Goal: Task Accomplishment & Management: Complete application form

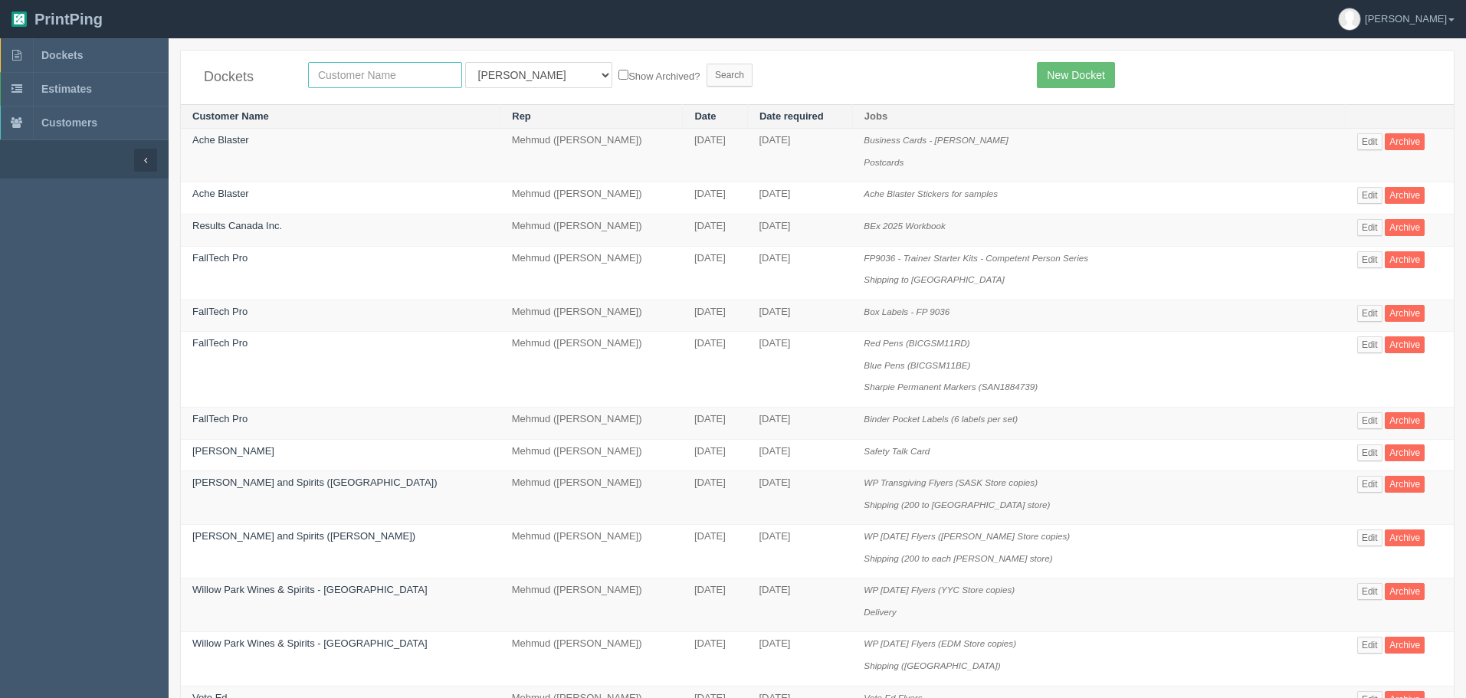
click at [354, 75] on input "text" at bounding box center [385, 75] width 154 height 26
type input "bashir"
click at [706, 64] on input "Search" at bounding box center [729, 75] width 46 height 23
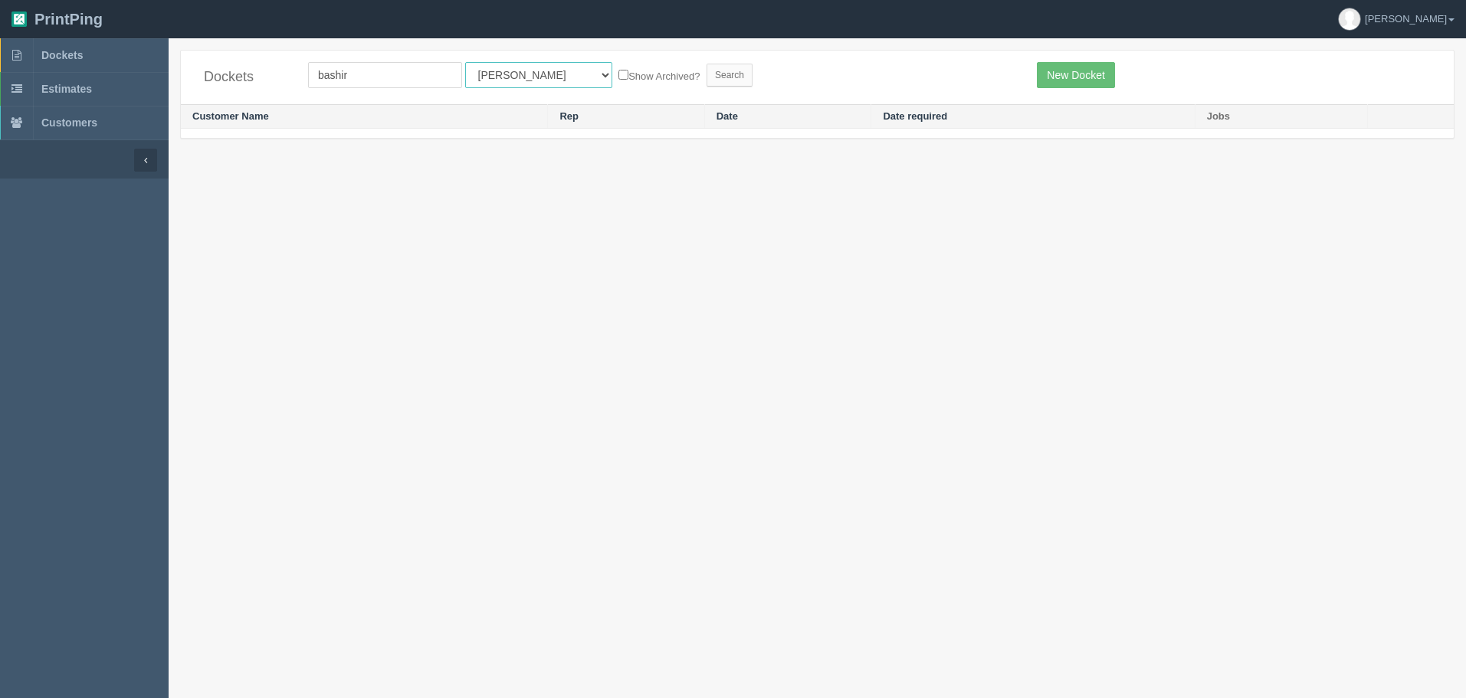
click at [493, 82] on select "All Users Ali Ali Test 1 Aly Amy Ankit Arif Brandon Dan France Greg Jim Mark Ma…" at bounding box center [538, 75] width 147 height 26
select select "8"
click at [465, 62] on select "All Users Ali Ali Test 1 Aly Amy Ankit Arif Brandon Dan France Greg Jim Mark Ma…" at bounding box center [538, 75] width 147 height 26
drag, startPoint x: 658, startPoint y: 74, endPoint x: 663, endPoint y: 91, distance: 17.7
click at [706, 74] on input "Search" at bounding box center [729, 75] width 46 height 23
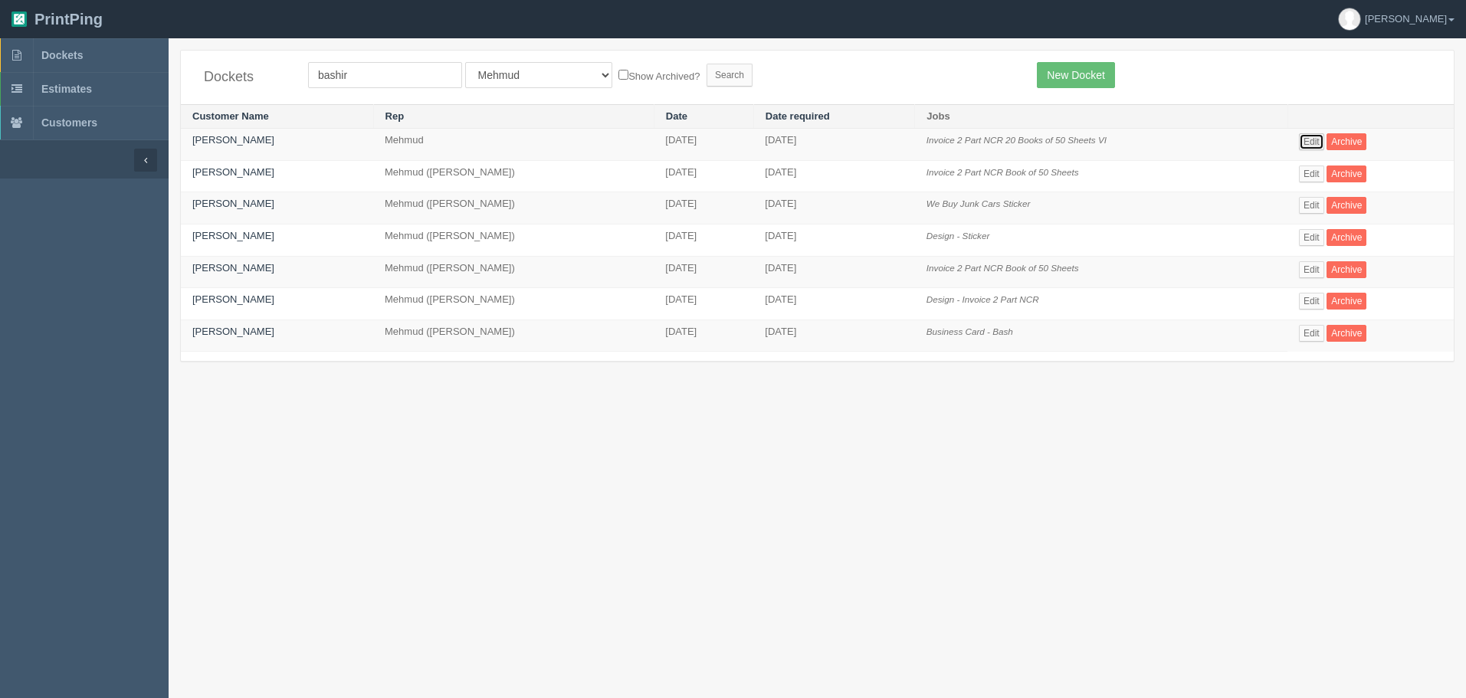
click at [1314, 139] on link "Edit" at bounding box center [1311, 141] width 25 height 17
click at [1311, 336] on link "Edit" at bounding box center [1311, 333] width 25 height 17
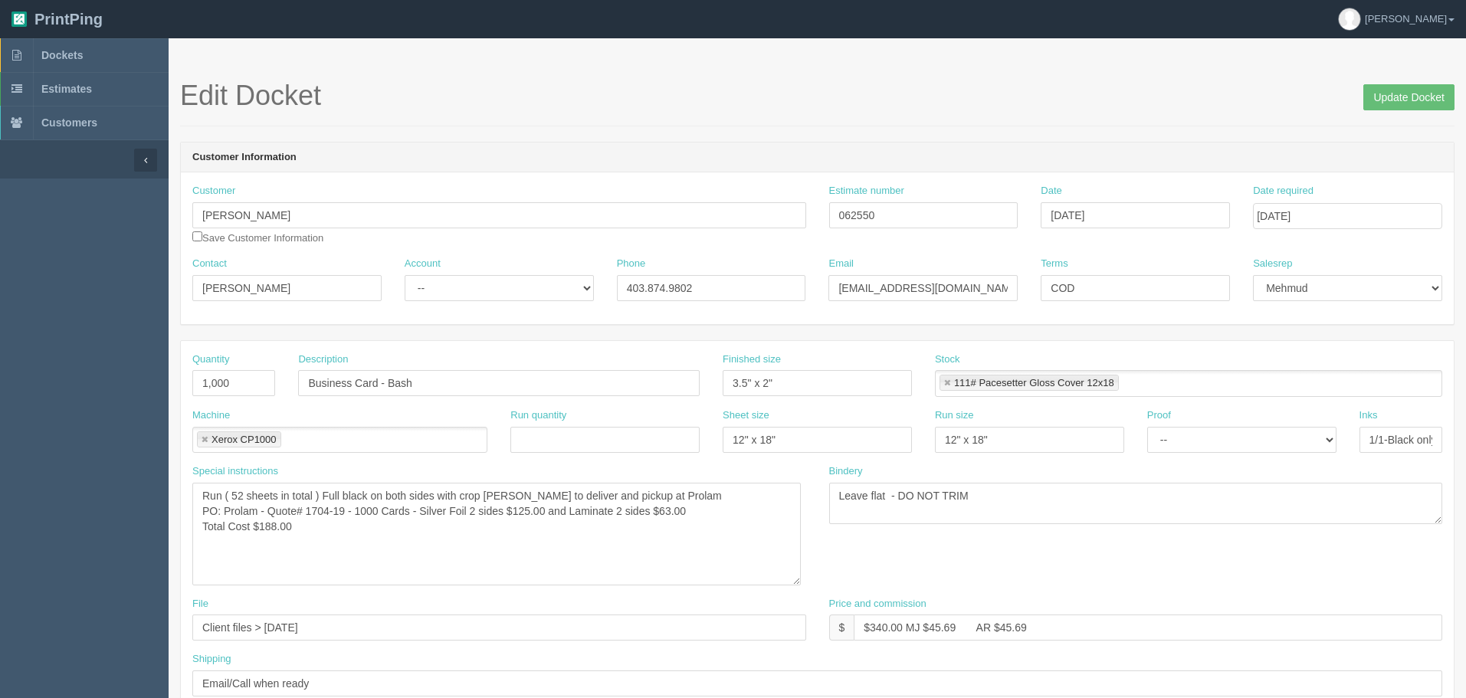
drag, startPoint x: 804, startPoint y: 519, endPoint x: 798, endPoint y: 581, distance: 61.5
click at [798, 581] on textarea "Run ( 52 sheets in total ) Full black on both sides with crop marks - Mebs to d…" at bounding box center [496, 534] width 608 height 103
click at [65, 54] on span "Dockets" at bounding box center [61, 55] width 41 height 12
click at [106, 51] on link "Dockets" at bounding box center [84, 55] width 169 height 34
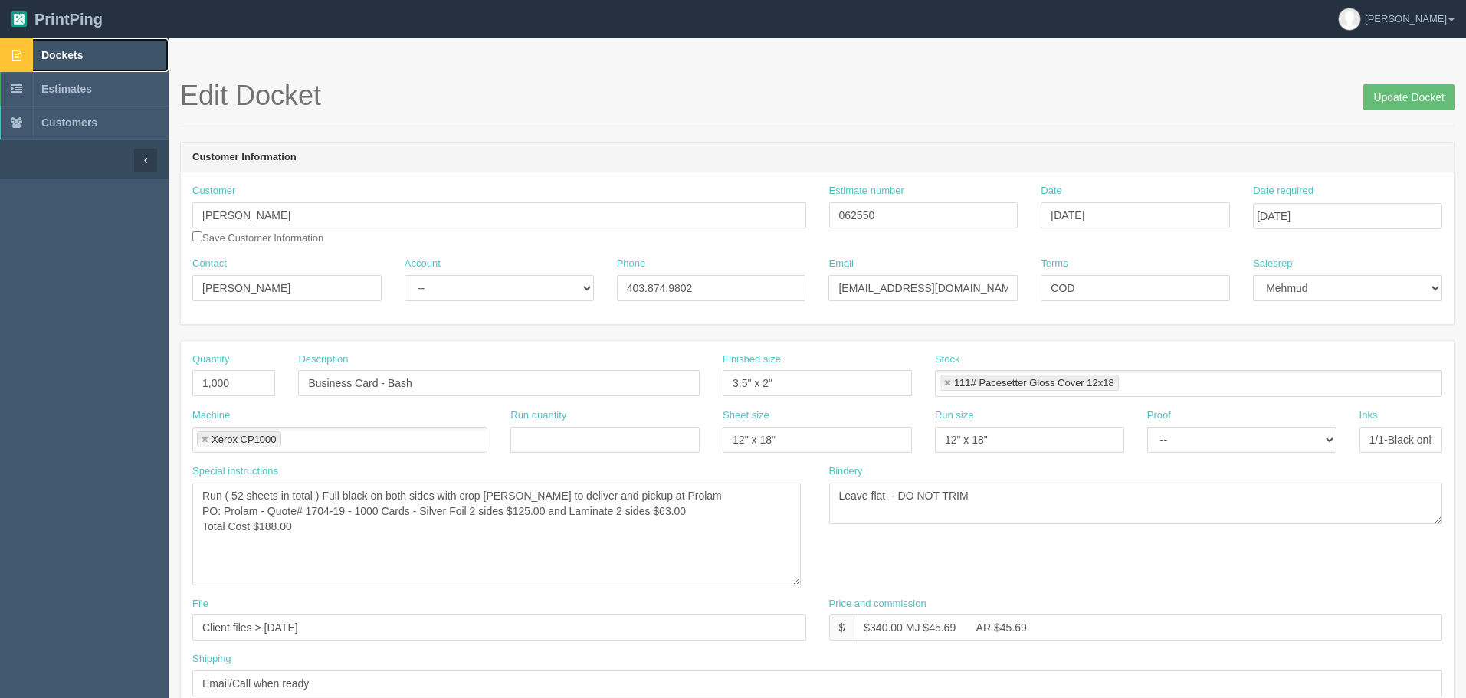
click at [62, 47] on link "Dockets" at bounding box center [84, 55] width 169 height 34
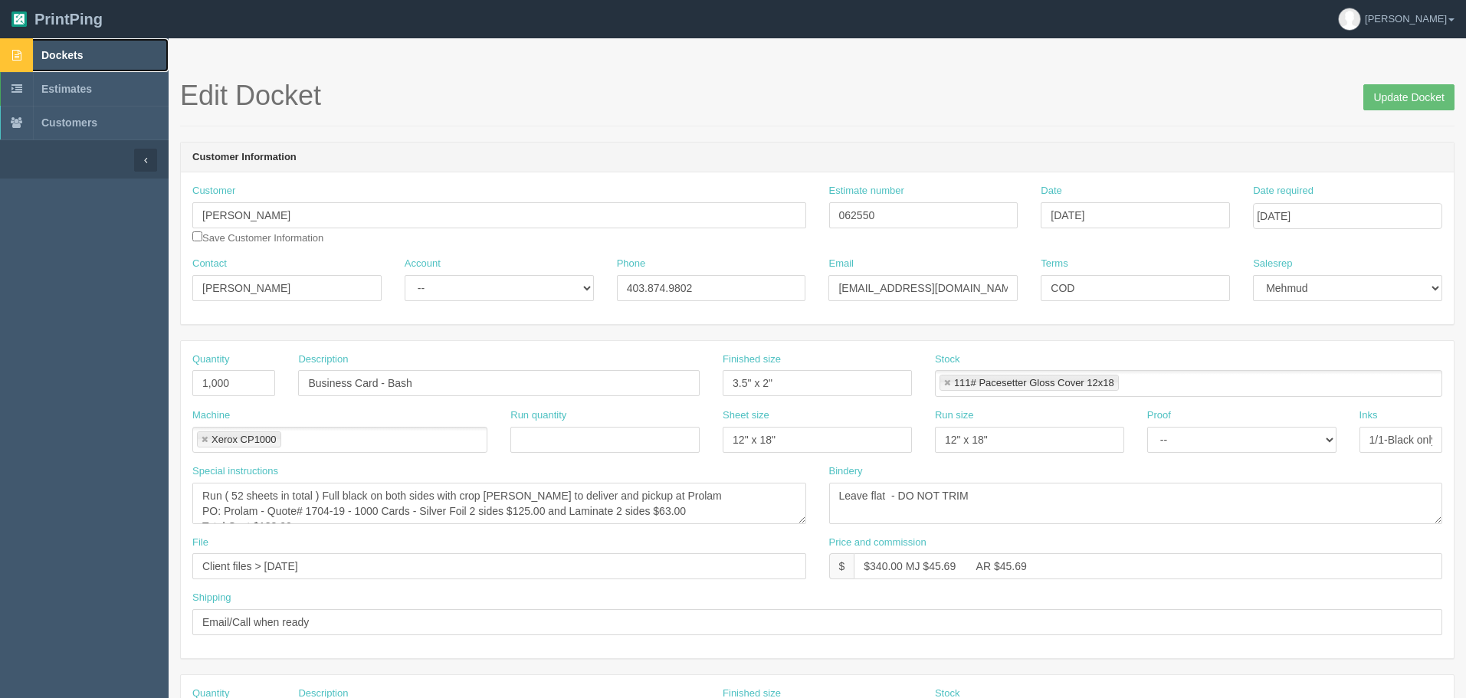
click at [64, 55] on span "Dockets" at bounding box center [61, 55] width 41 height 12
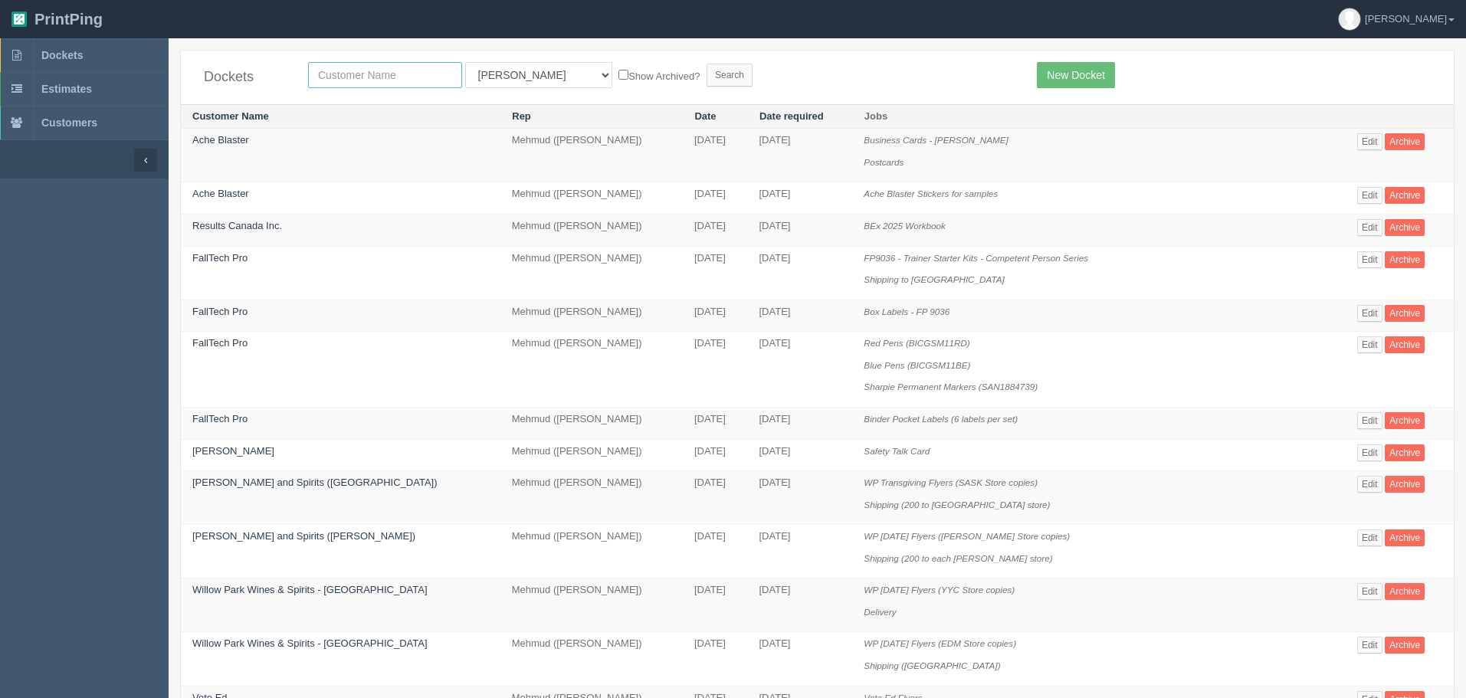
click at [391, 79] on input "text" at bounding box center [385, 75] width 154 height 26
type input "fallt"
click at [706, 64] on input "Search" at bounding box center [729, 75] width 46 height 23
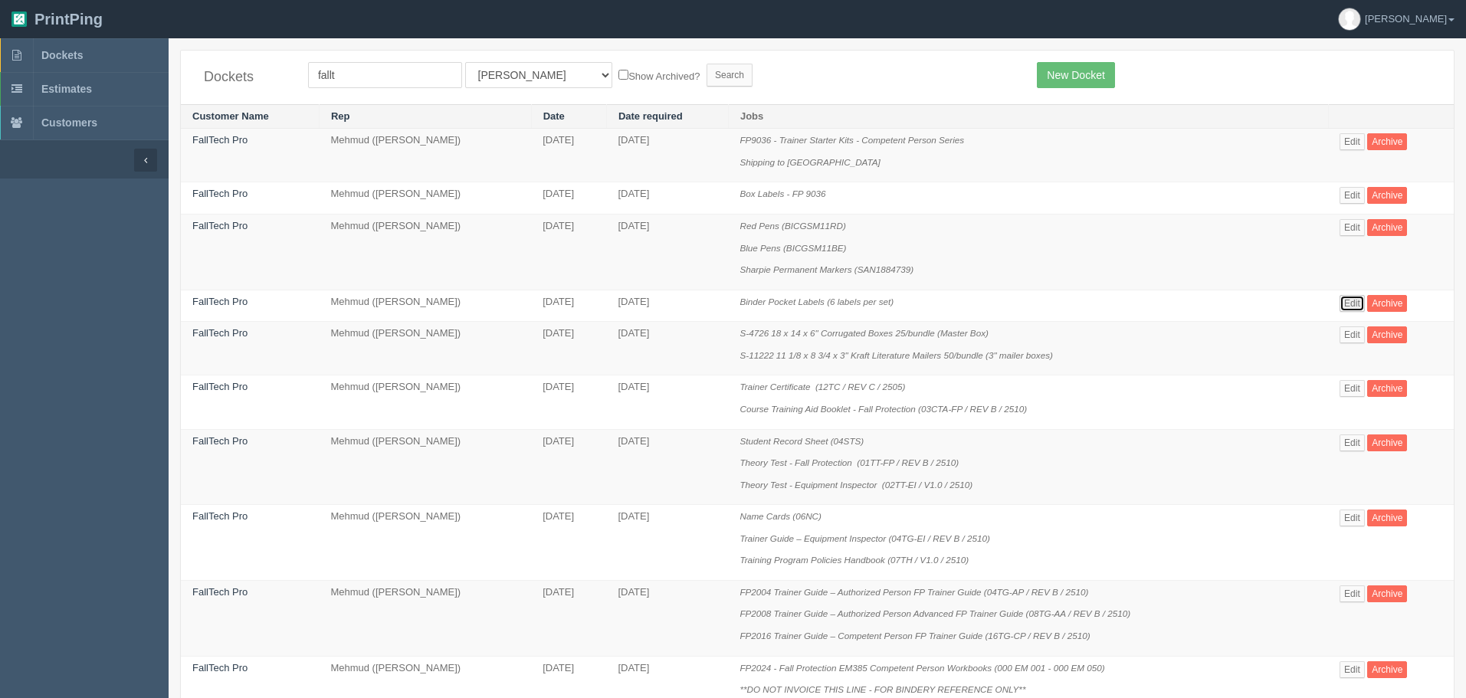
click at [1359, 296] on link "Edit" at bounding box center [1351, 303] width 25 height 17
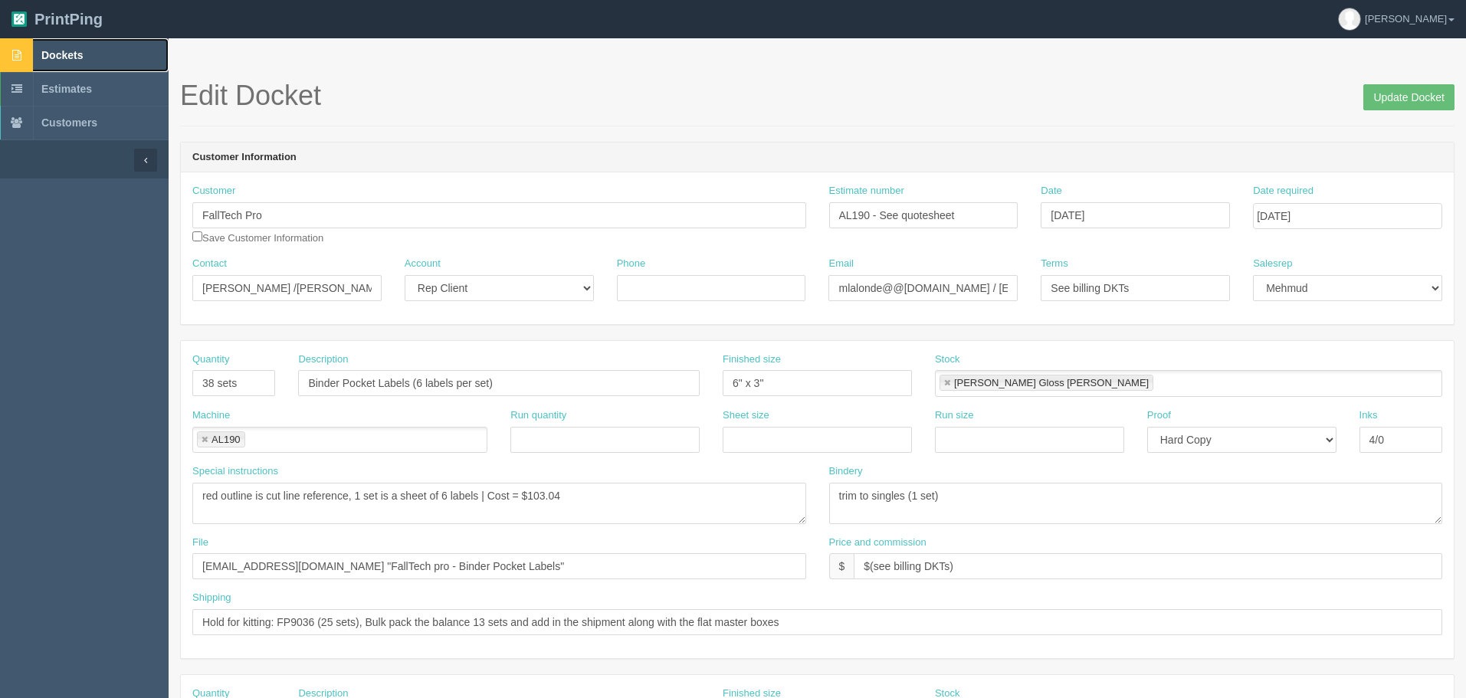
click at [100, 57] on link "Dockets" at bounding box center [84, 55] width 169 height 34
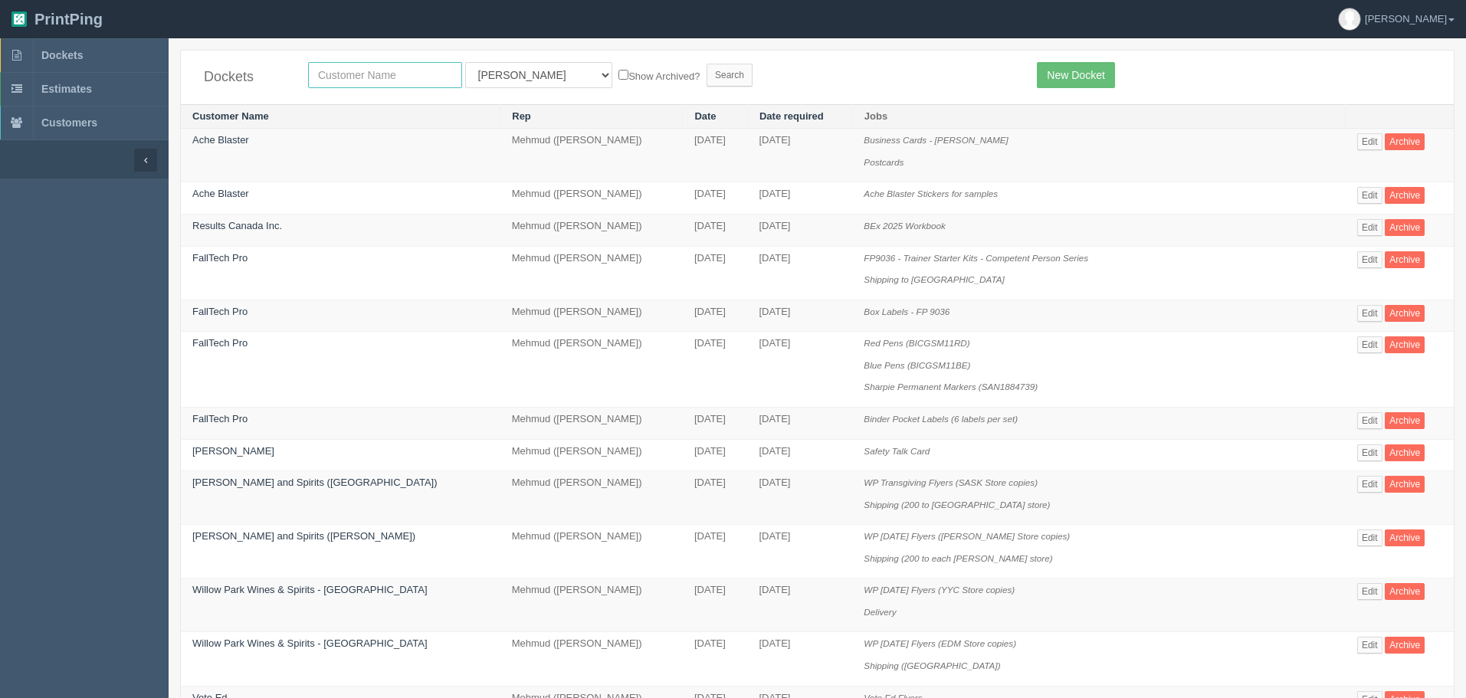
click at [340, 68] on input "text" at bounding box center [385, 75] width 154 height 26
type input "fallt"
click at [706, 64] on input "Search" at bounding box center [729, 75] width 46 height 23
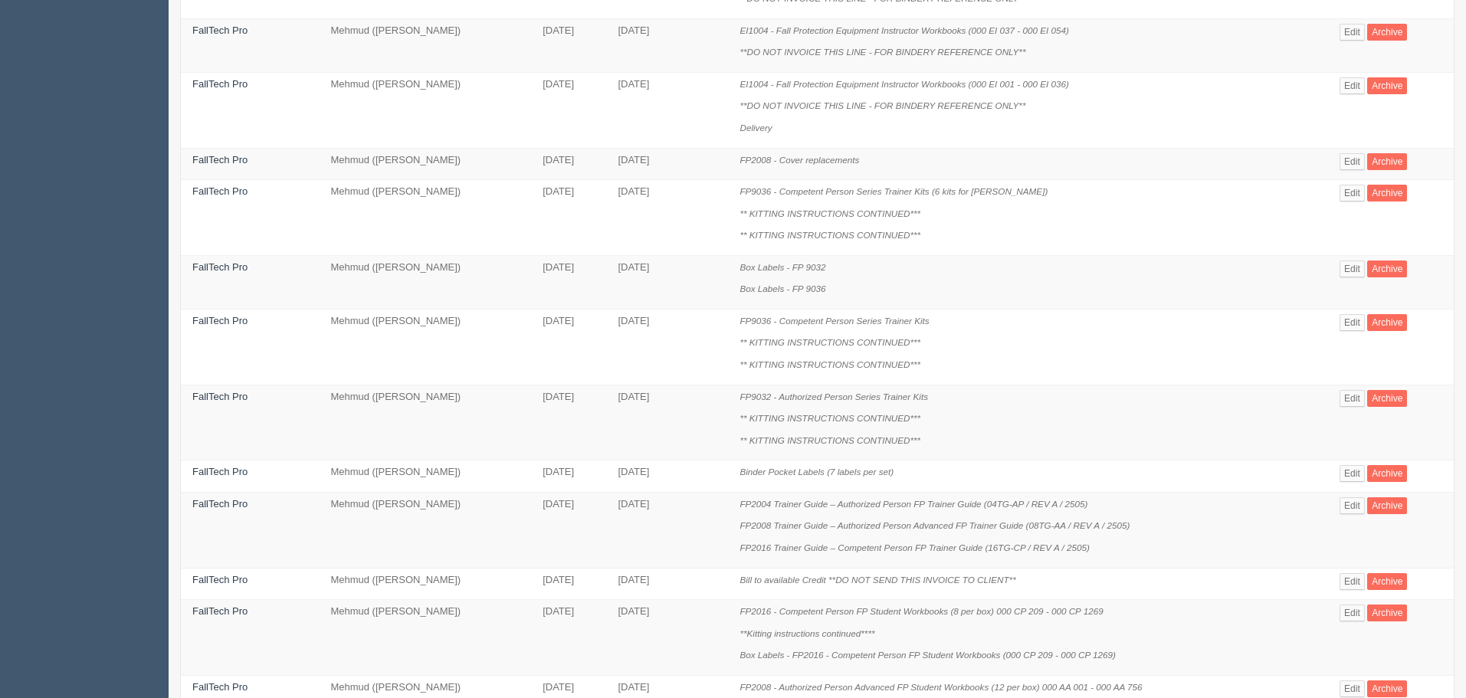
scroll to position [1001, 0]
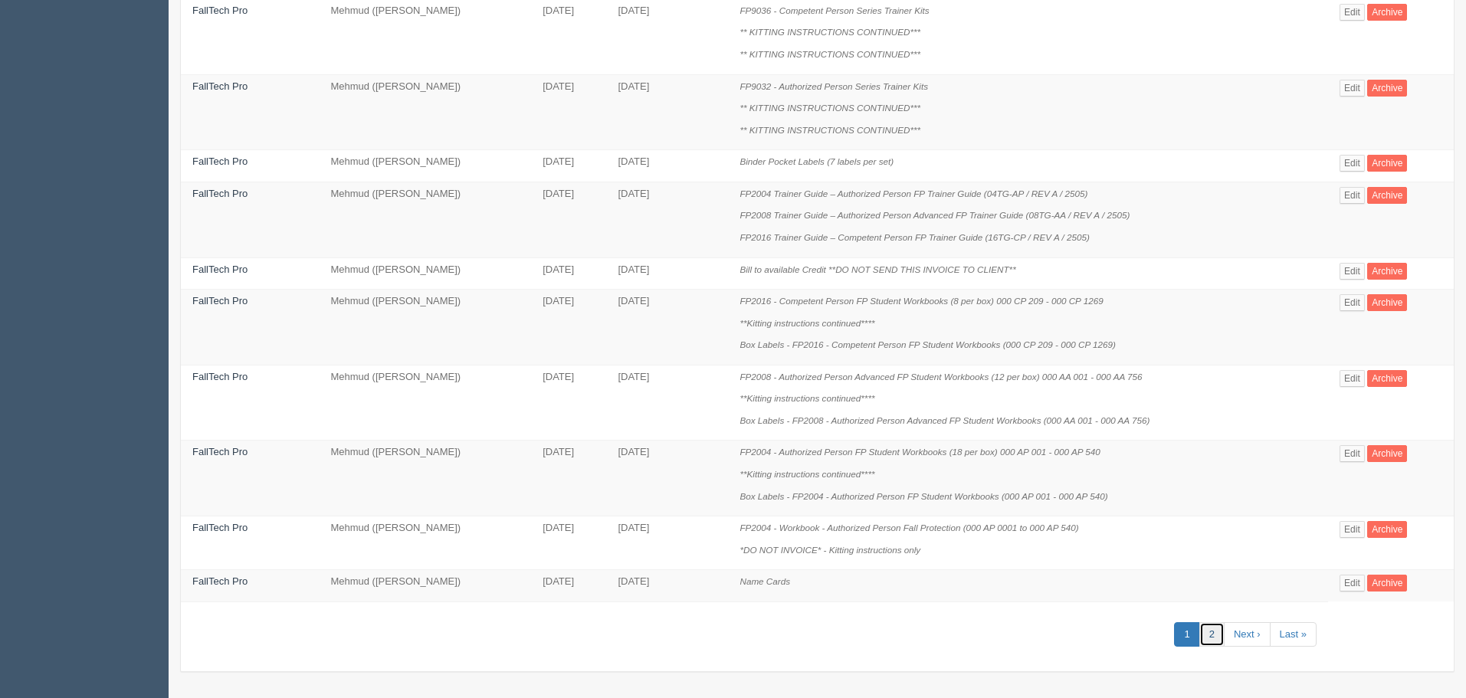
click at [1217, 634] on link "2" at bounding box center [1211, 634] width 25 height 25
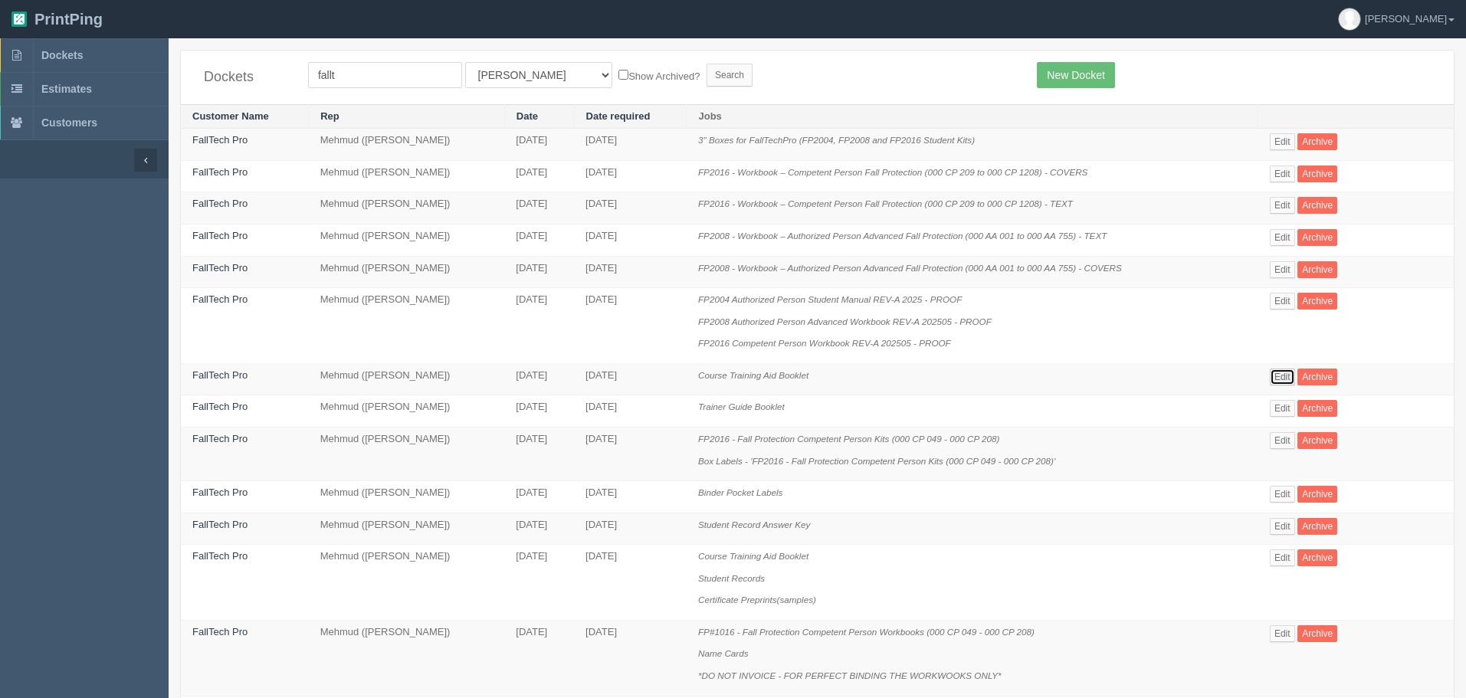
click at [1286, 373] on link "Edit" at bounding box center [1281, 376] width 25 height 17
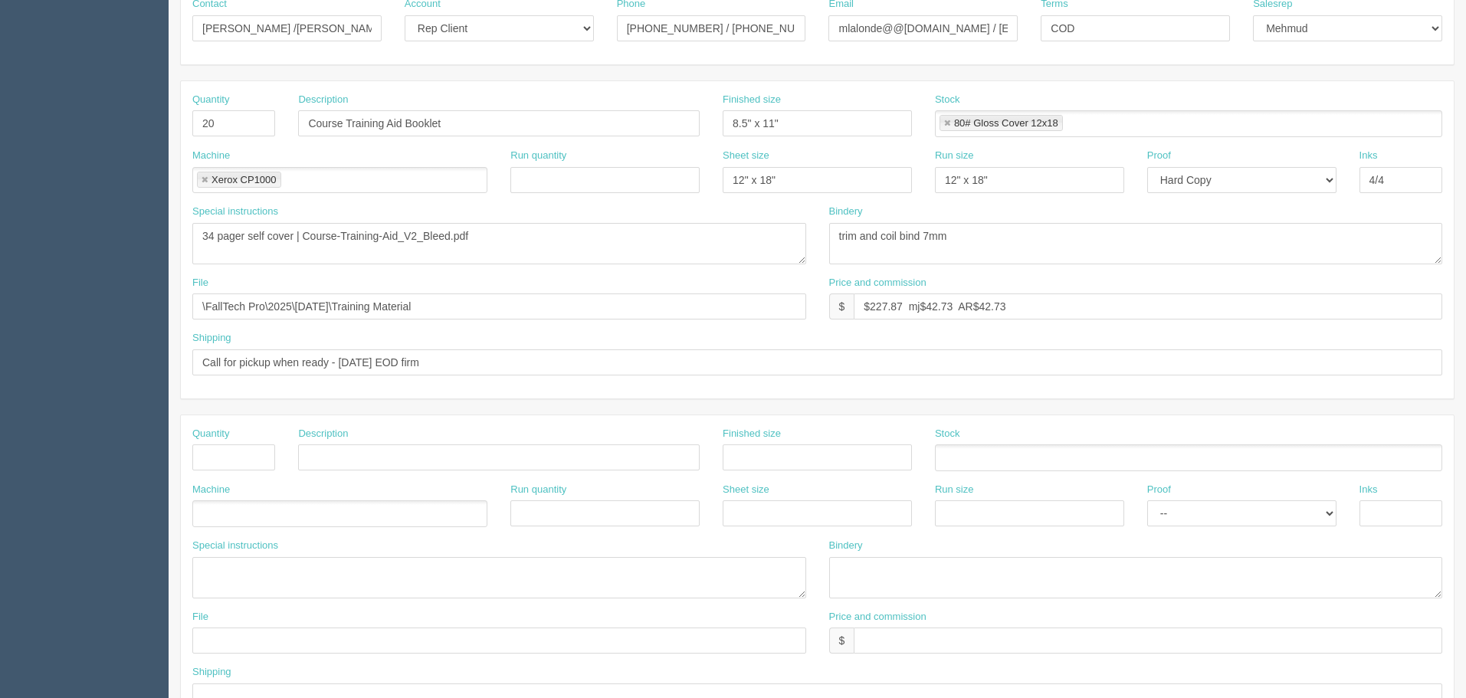
scroll to position [230, 0]
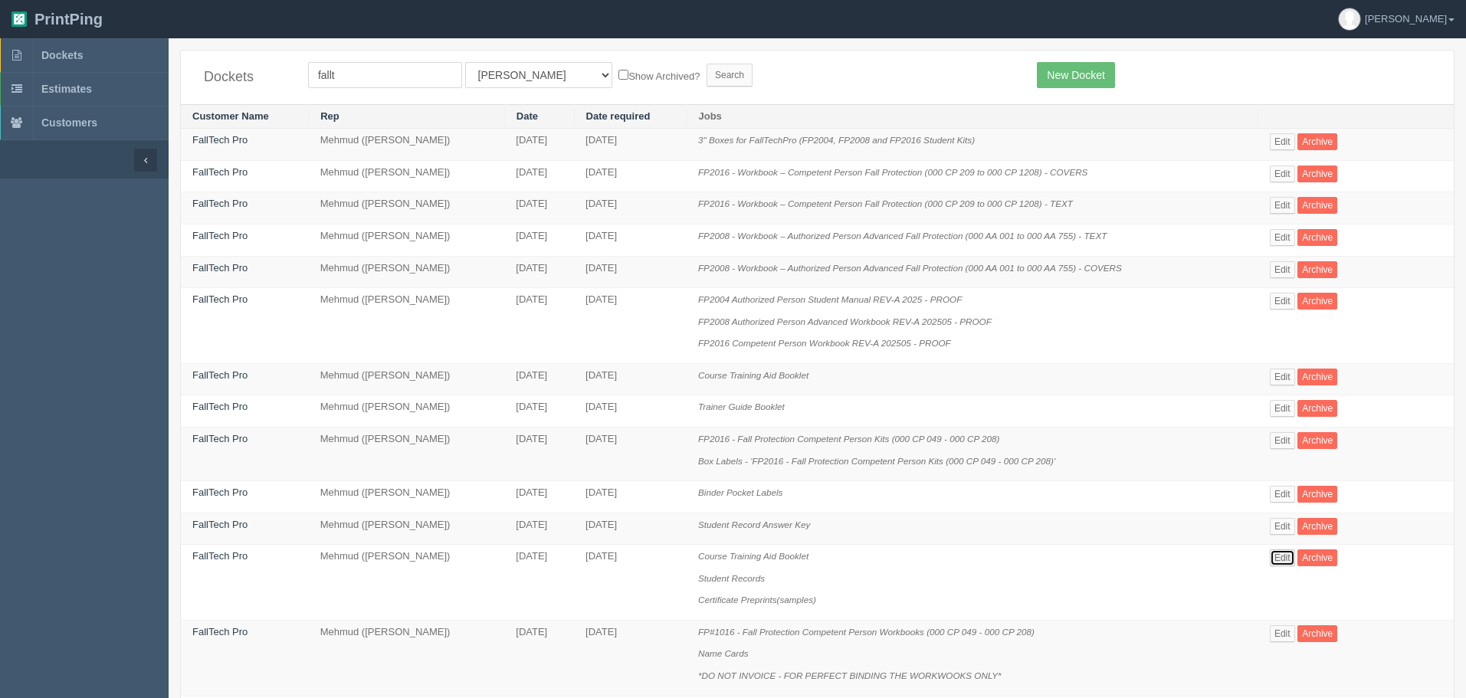
click at [1285, 556] on link "Edit" at bounding box center [1281, 557] width 25 height 17
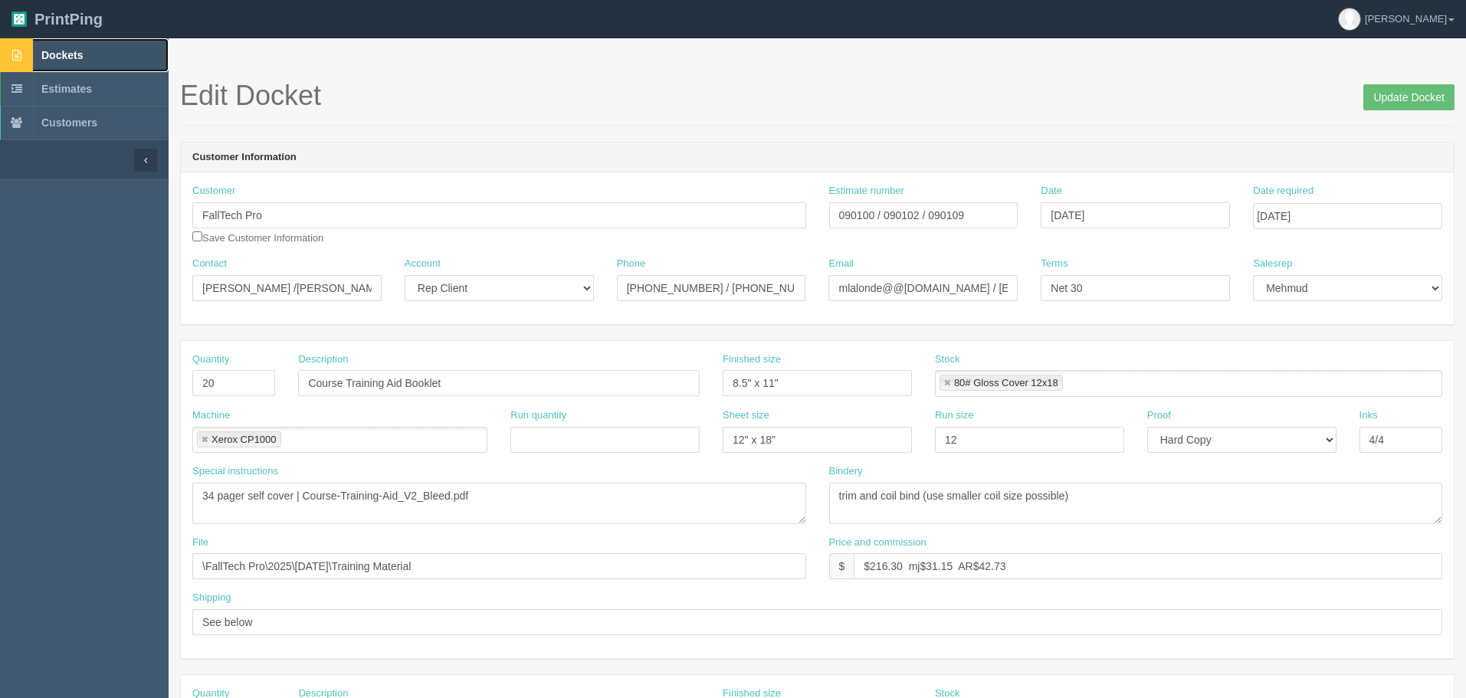
click at [96, 55] on link "Dockets" at bounding box center [84, 55] width 169 height 34
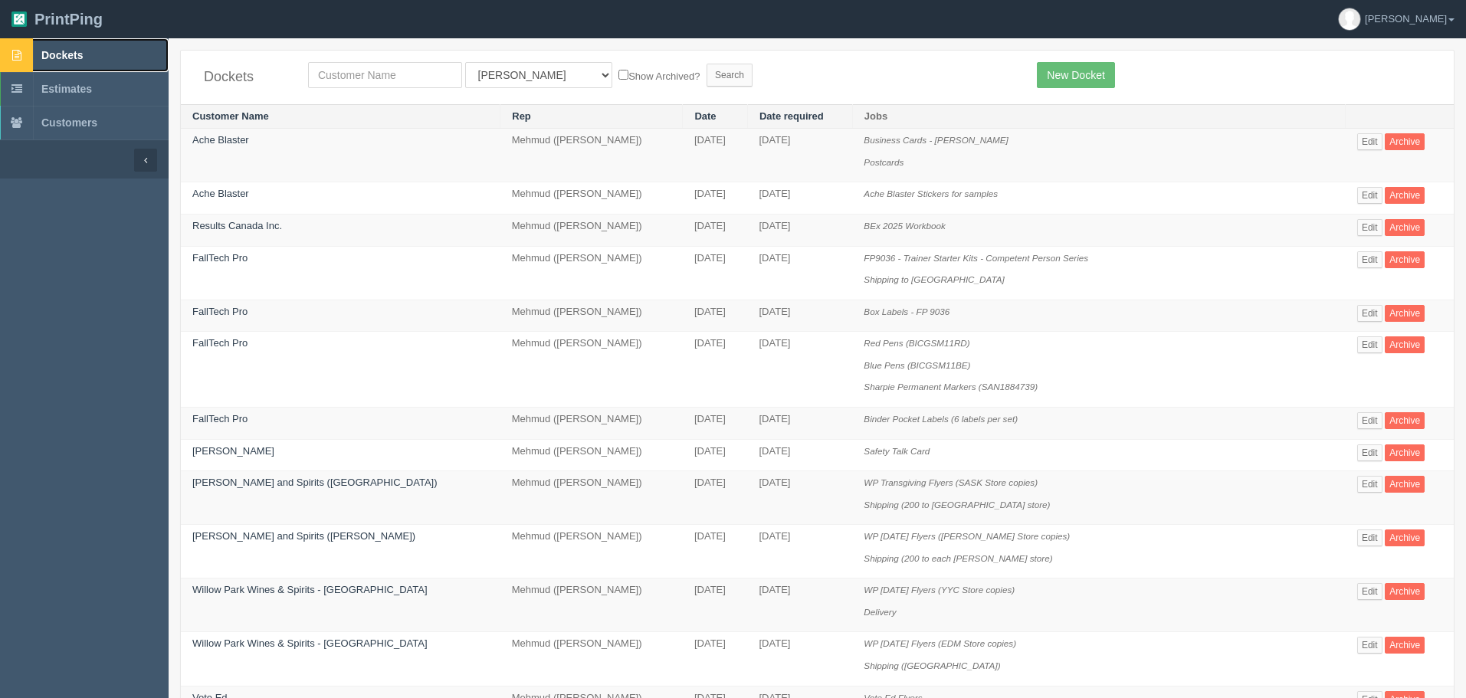
click at [125, 54] on link "Dockets" at bounding box center [84, 55] width 169 height 34
click at [1367, 257] on link "Edit" at bounding box center [1369, 259] width 25 height 17
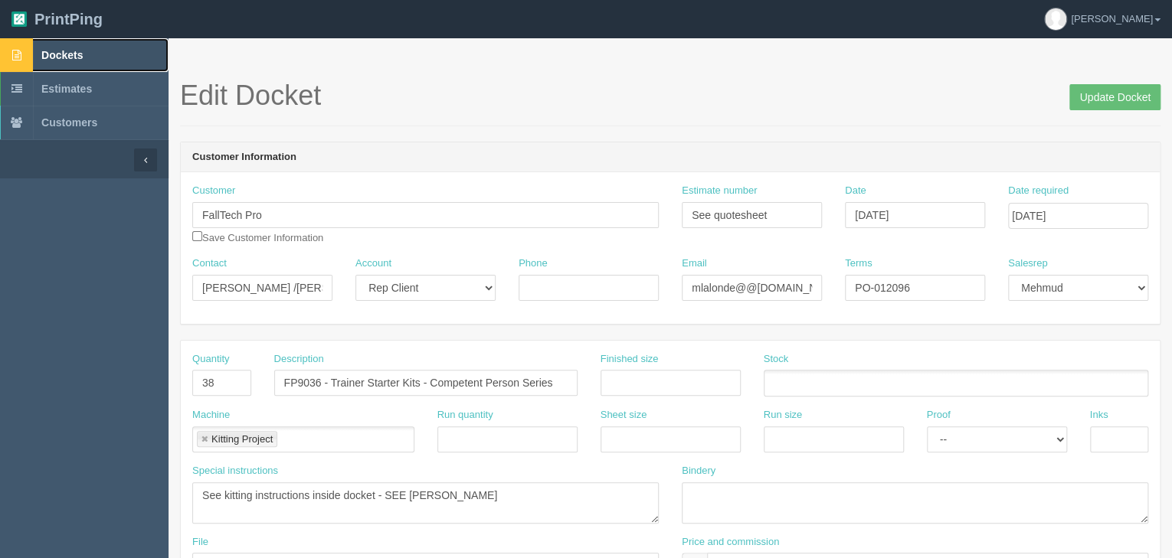
click at [114, 42] on link "Dockets" at bounding box center [84, 55] width 169 height 34
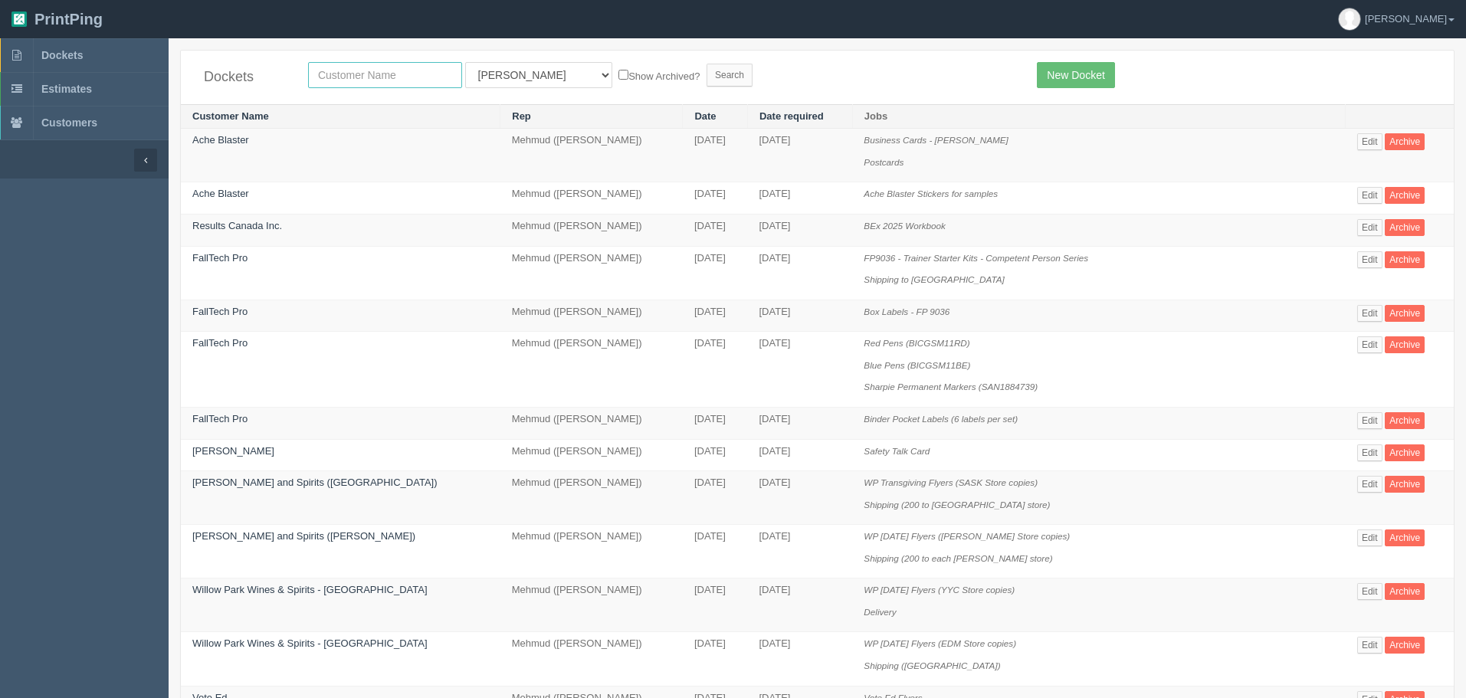
click at [391, 78] on input "text" at bounding box center [385, 75] width 154 height 26
type input "willow park"
click at [706, 64] on input "Search" at bounding box center [729, 75] width 46 height 23
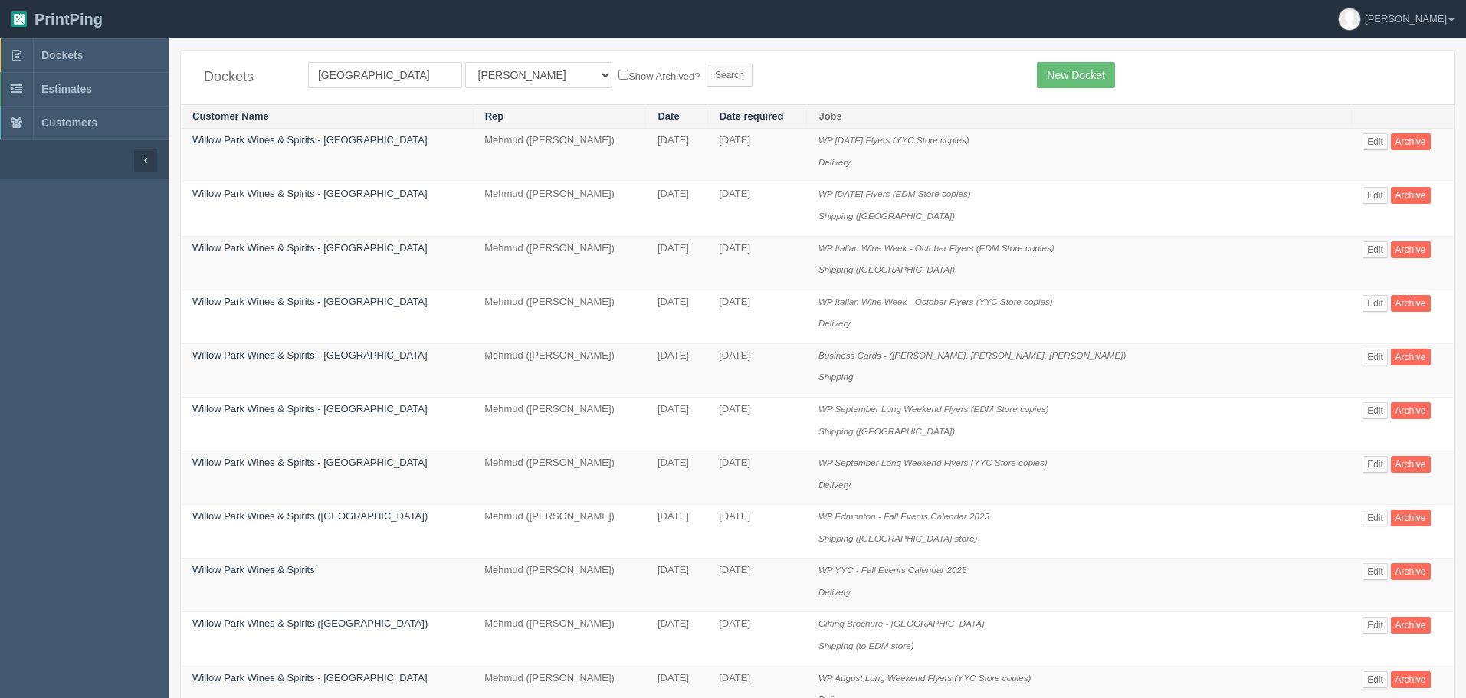
click at [483, 54] on div "Dockets willow park All Users Ali Ali Test 1 Aly Amy Ankit Arif Brandon Dan Fra…" at bounding box center [817, 78] width 1272 height 54
click at [484, 76] on select "All Users Ali Ali Test 1 Aly Amy Ankit Arif Brandon Dan France Greg Jim Mark Ma…" at bounding box center [538, 75] width 147 height 26
select select "8"
click at [465, 62] on select "All Users Ali Ali Test 1 Aly Amy Ankit Arif Brandon Dan France Greg Jim Mark Ma…" at bounding box center [538, 75] width 147 height 26
click at [706, 70] on input "Search" at bounding box center [729, 75] width 46 height 23
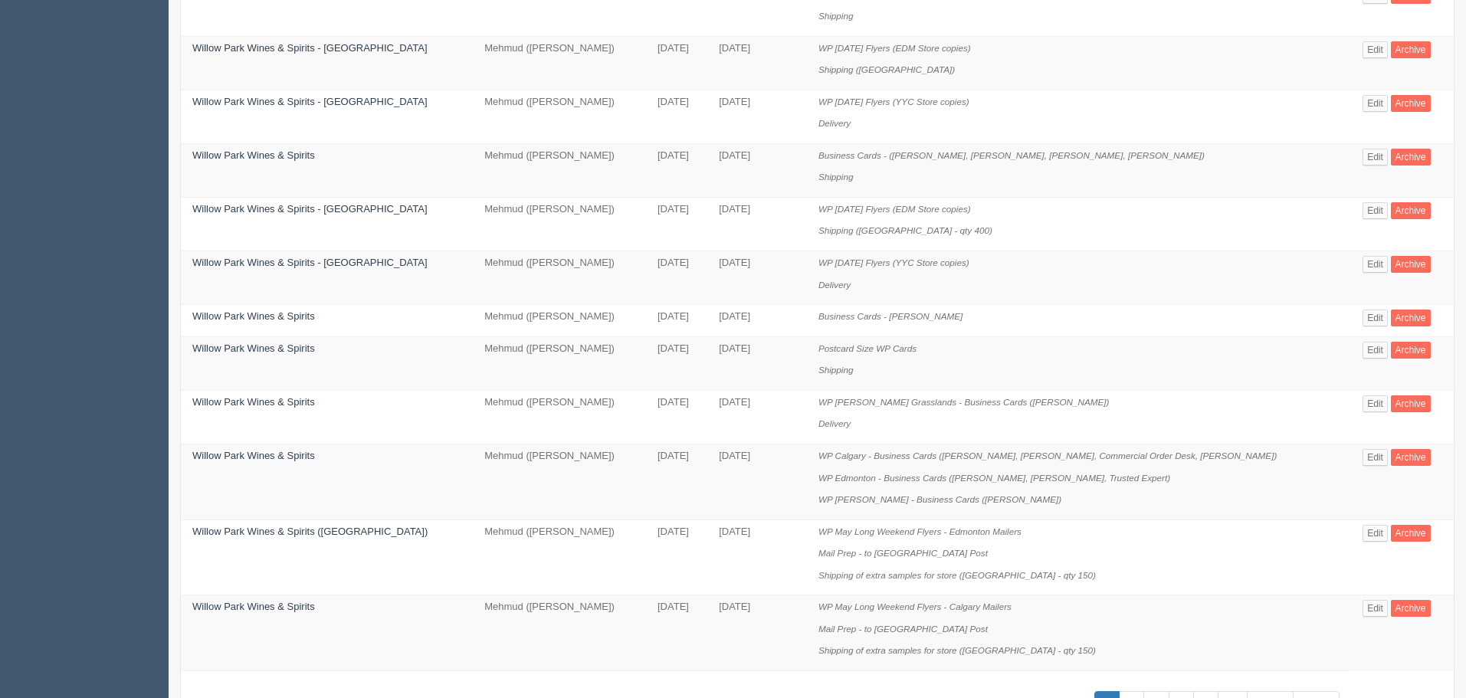
scroll to position [892, 0]
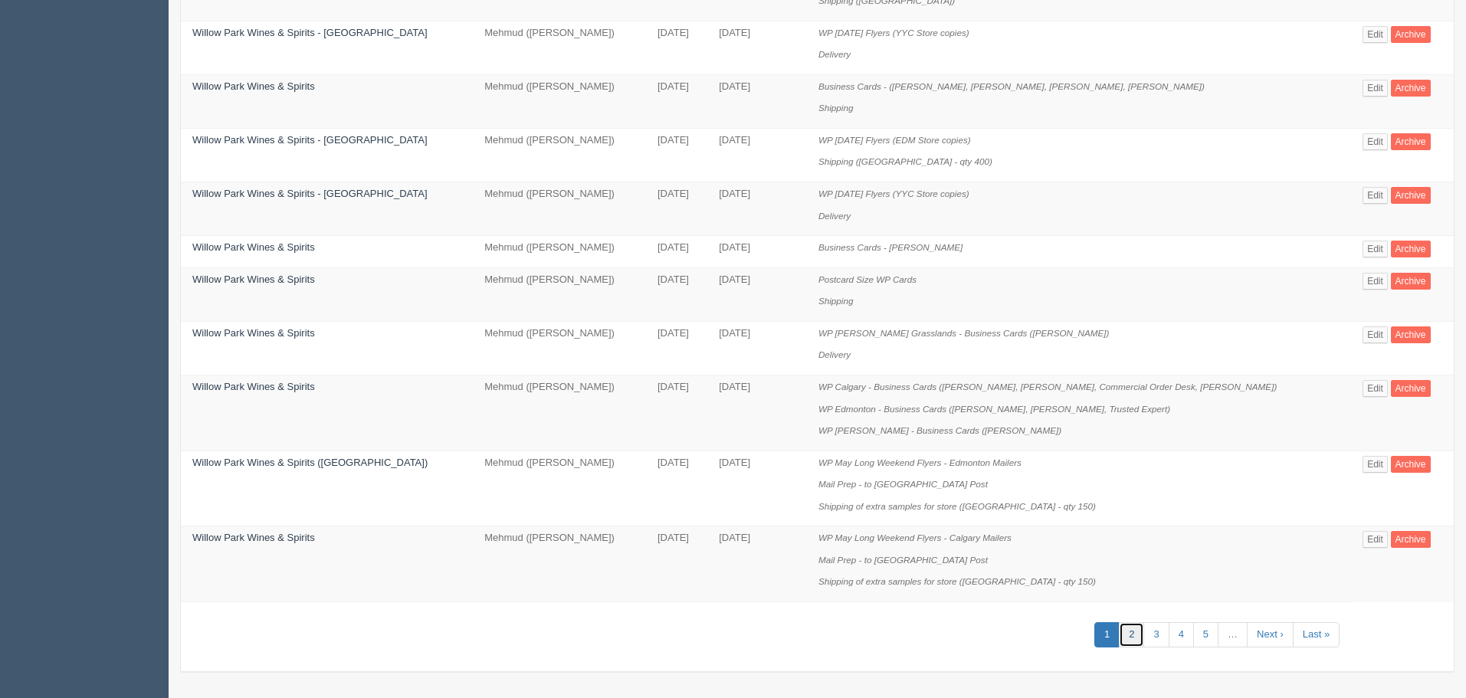
click at [1133, 632] on link "2" at bounding box center [1131, 634] width 25 height 25
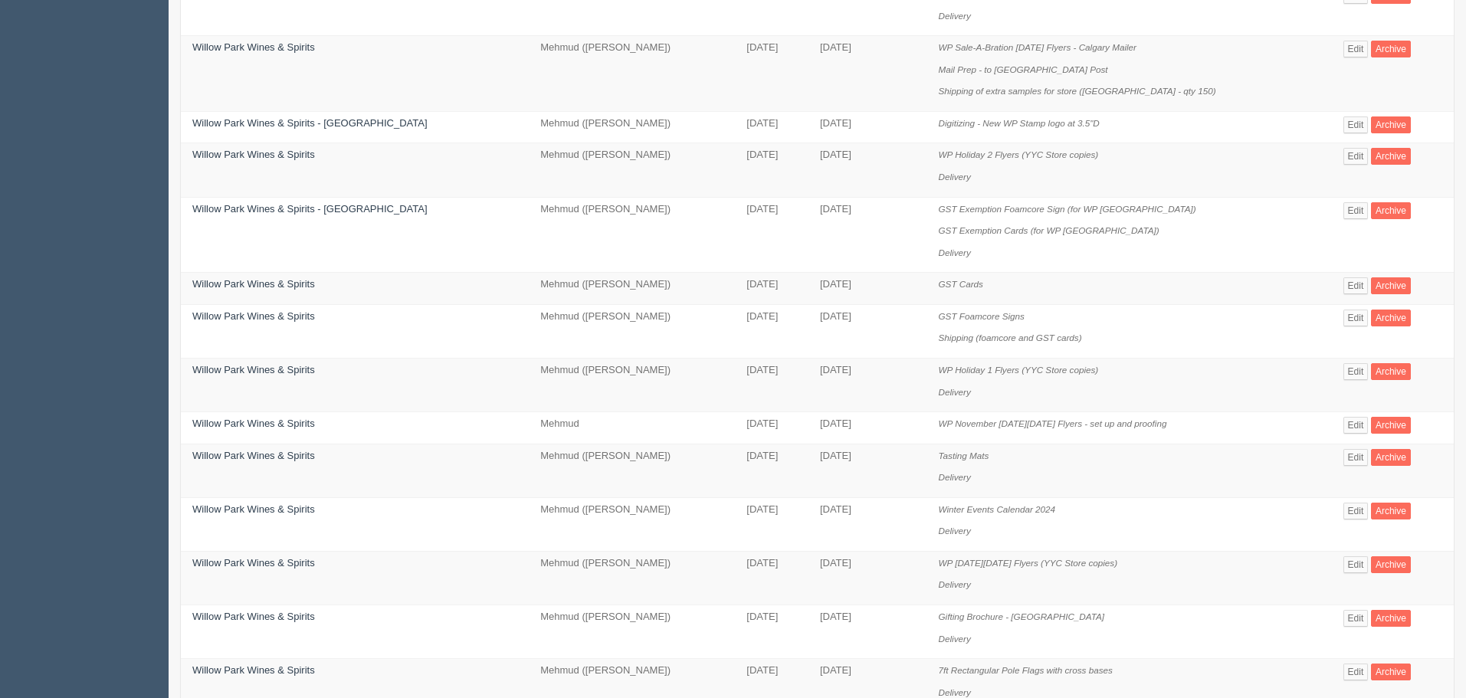
scroll to position [979, 0]
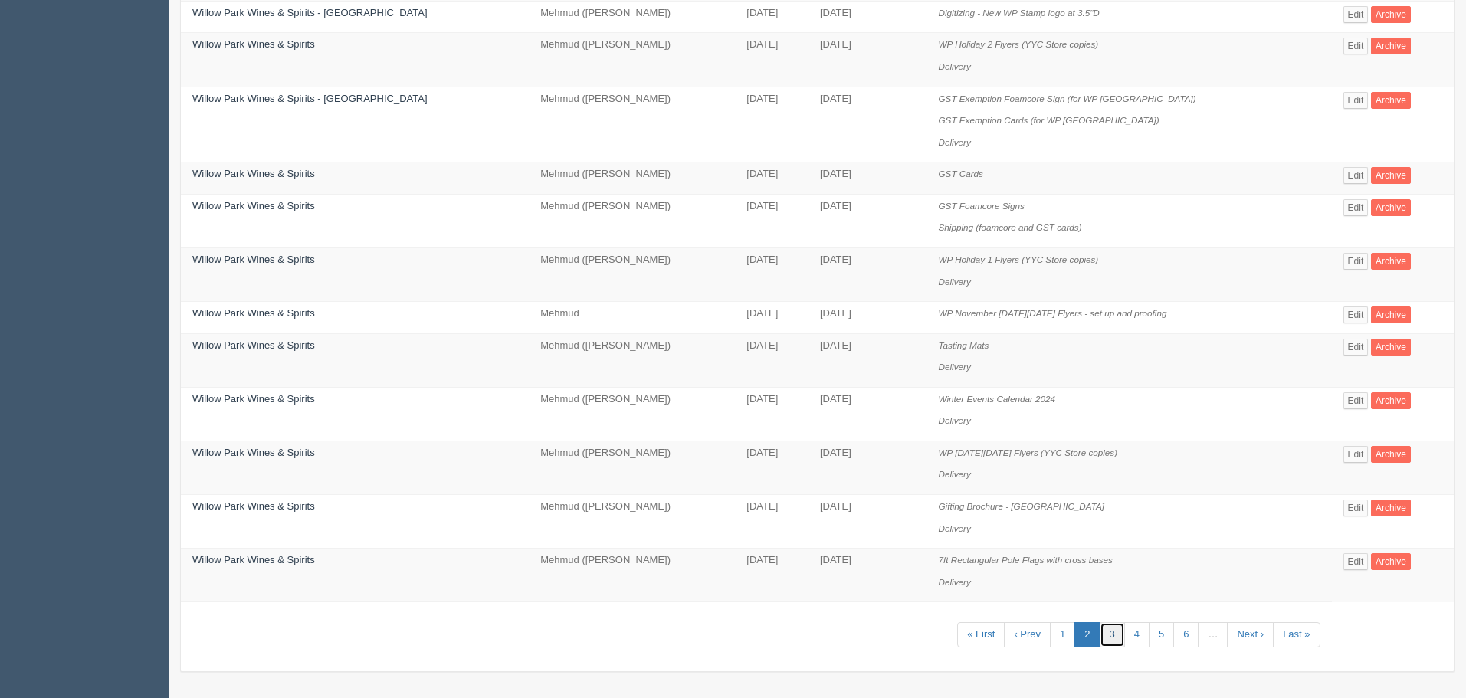
click at [1104, 629] on link "3" at bounding box center [1111, 634] width 25 height 25
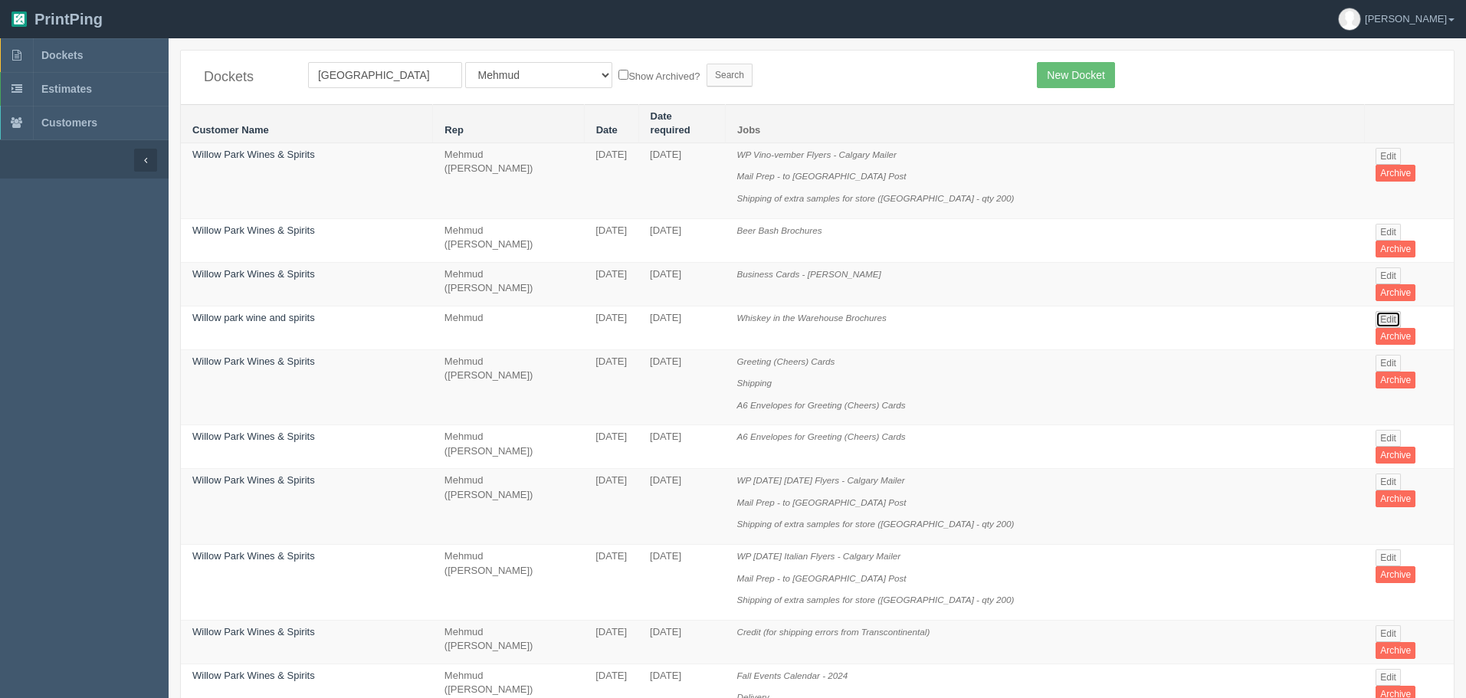
click at [1376, 311] on link "Edit" at bounding box center [1387, 319] width 25 height 17
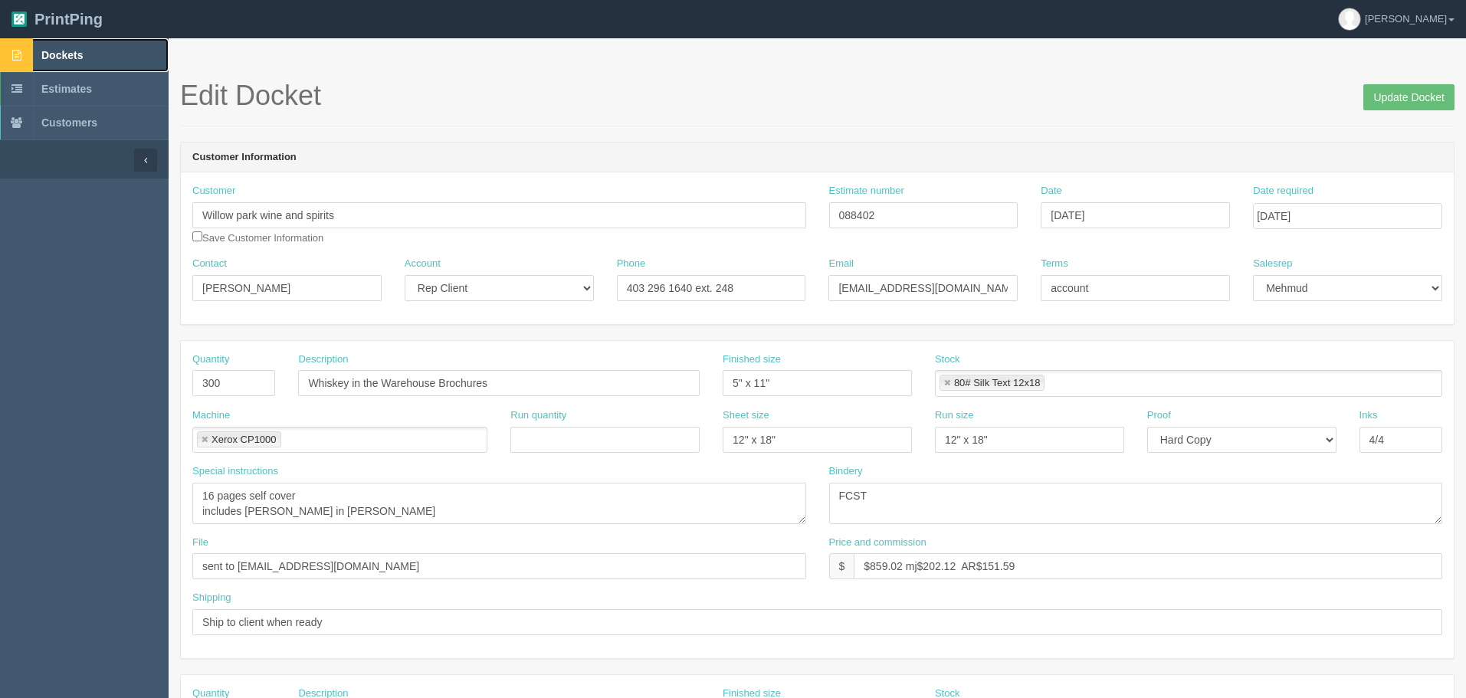
click at [77, 55] on span "Dockets" at bounding box center [61, 55] width 41 height 12
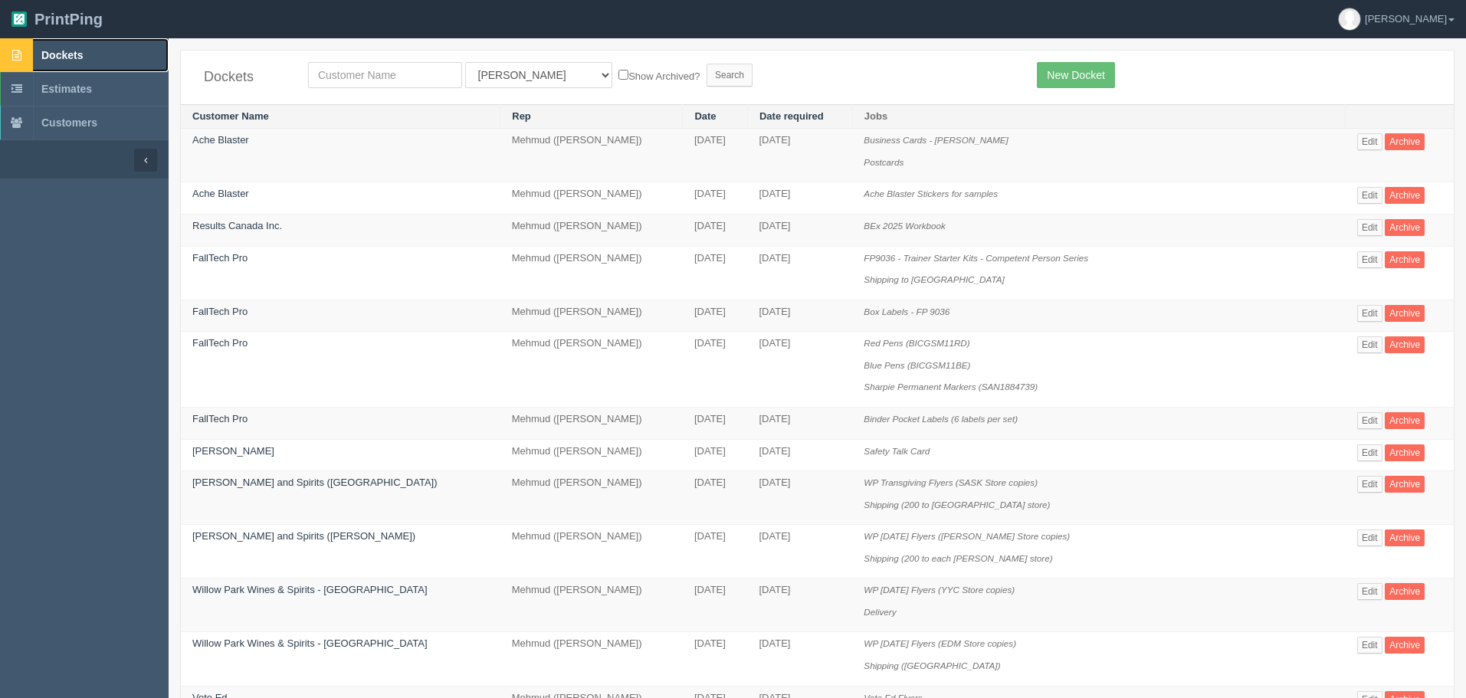
click at [124, 55] on link "Dockets" at bounding box center [84, 55] width 169 height 34
click at [218, 260] on link "FallTech Pro" at bounding box center [219, 257] width 55 height 11
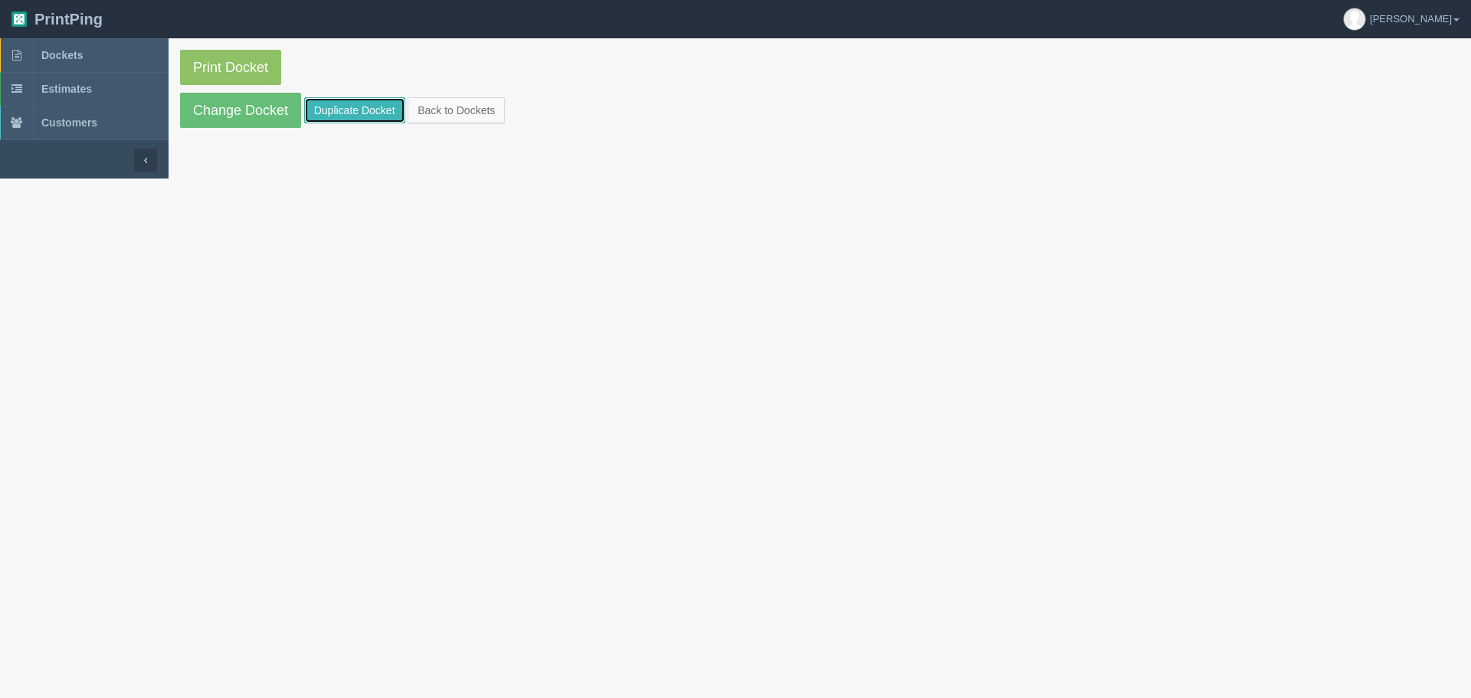
click at [335, 106] on link "Duplicate Docket" at bounding box center [354, 110] width 101 height 26
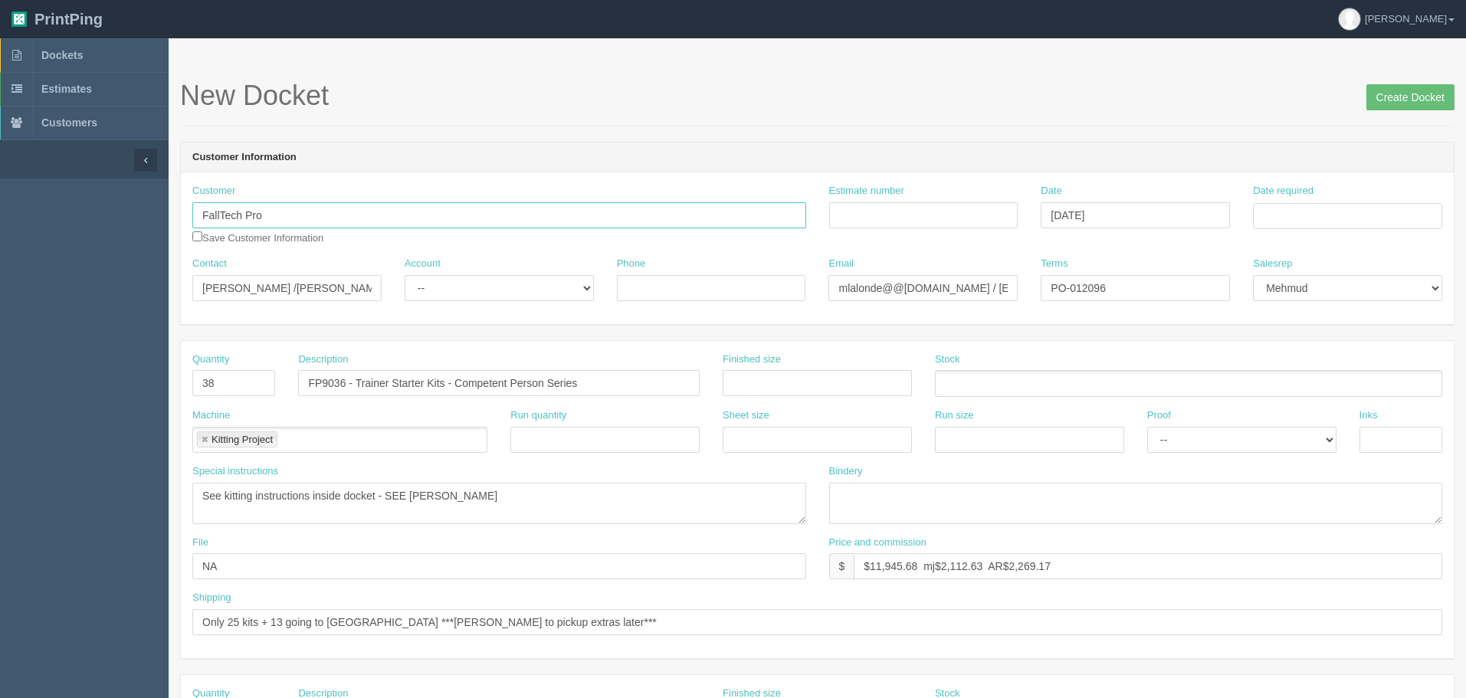
drag, startPoint x: 142, startPoint y: 201, endPoint x: 62, endPoint y: 188, distance: 80.6
type input "[PERSON_NAME]"
click at [901, 212] on input "Estimate number" at bounding box center [923, 215] width 189 height 26
type input "See spreadsheet"
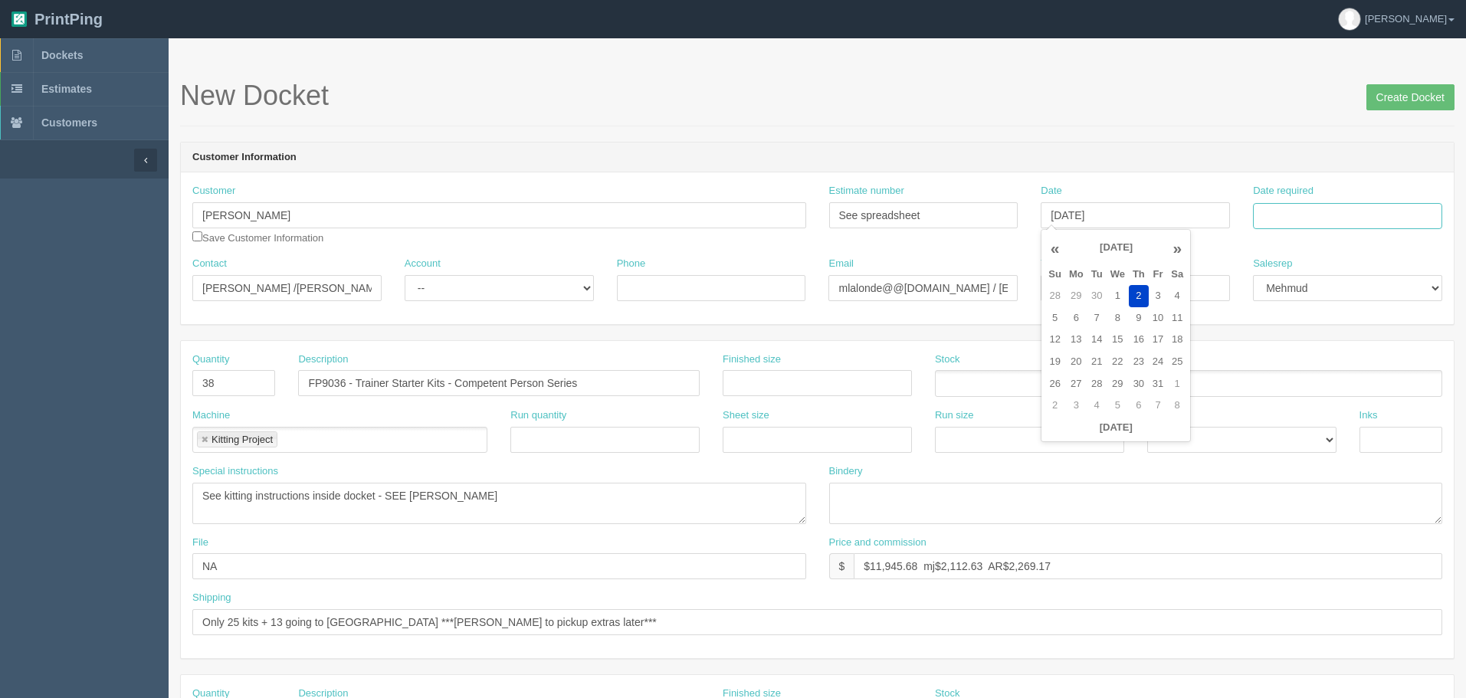
type input "October 2, 2025"
click at [1369, 318] on td "10" at bounding box center [1370, 319] width 18 height 22
type input "[DATE]"
click at [1125, 154] on header "Customer Information" at bounding box center [817, 157] width 1272 height 31
drag, startPoint x: 1132, startPoint y: 289, endPoint x: 921, endPoint y: 276, distance: 211.8
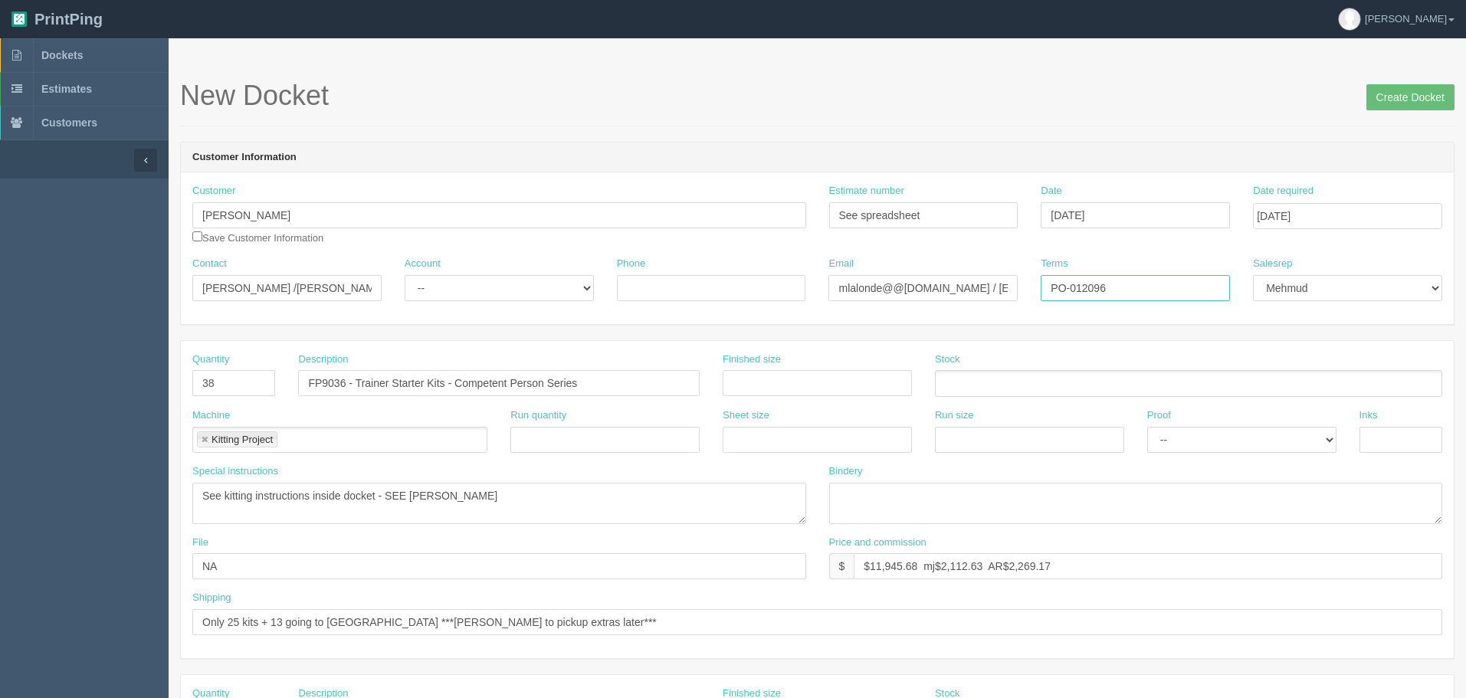
click at [922, 281] on div "Contact Martin Lalonde /Anne Marie Account -- Existing Client Allrush Client Re…" at bounding box center [817, 285] width 1272 height 56
type input "COD"
drag, startPoint x: 284, startPoint y: 285, endPoint x: 578, endPoint y: 287, distance: 294.2
click at [578, 287] on div "Contact Martin Lalonde /Anne Marie Account -- Existing Client Allrush Client Re…" at bounding box center [817, 285] width 1272 height 56
type input "Martin Lalonde"
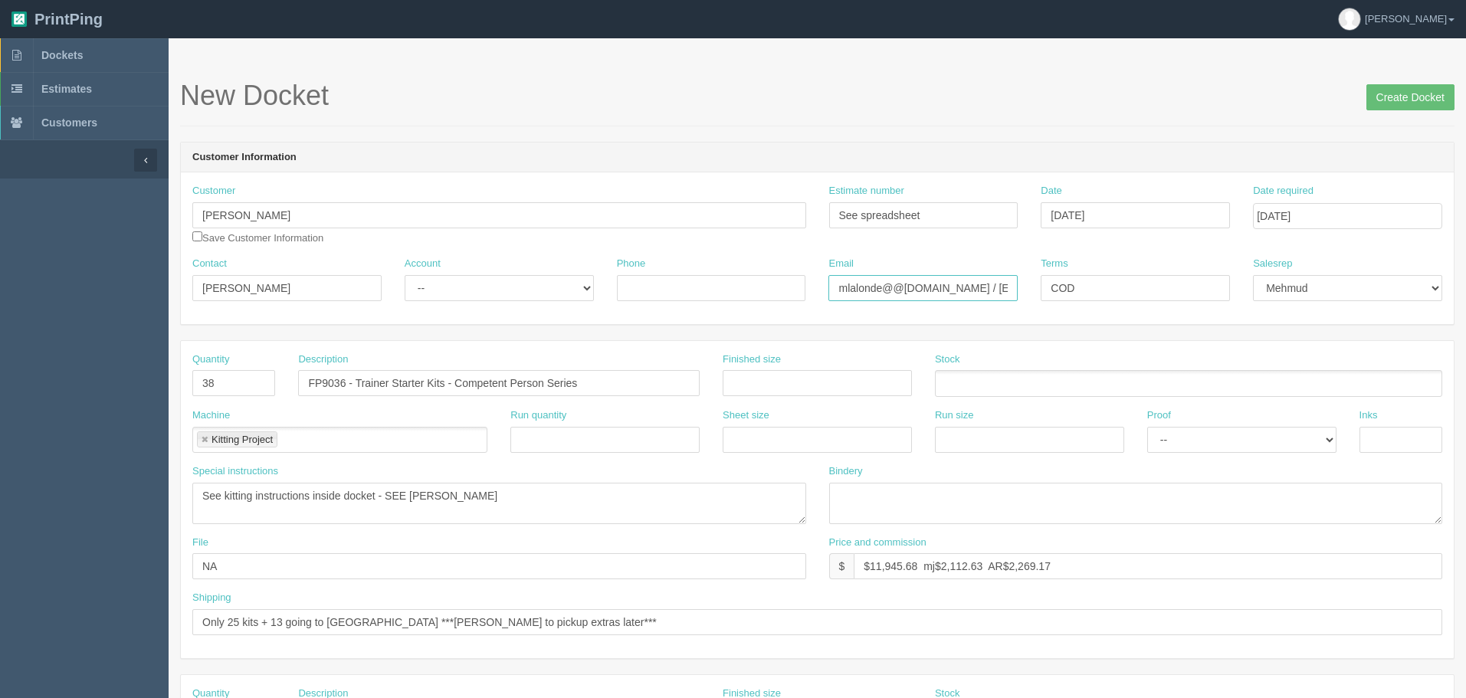
scroll to position [0, 70]
drag, startPoint x: 971, startPoint y: 287, endPoint x: 1355, endPoint y: 284, distance: 383.8
click at [1355, 284] on div "Contact Martin Lalonde Account -- Existing Client Allrush Client Rep Client Pho…" at bounding box center [817, 285] width 1272 height 56
type input "mlalonde@@falltech.com"
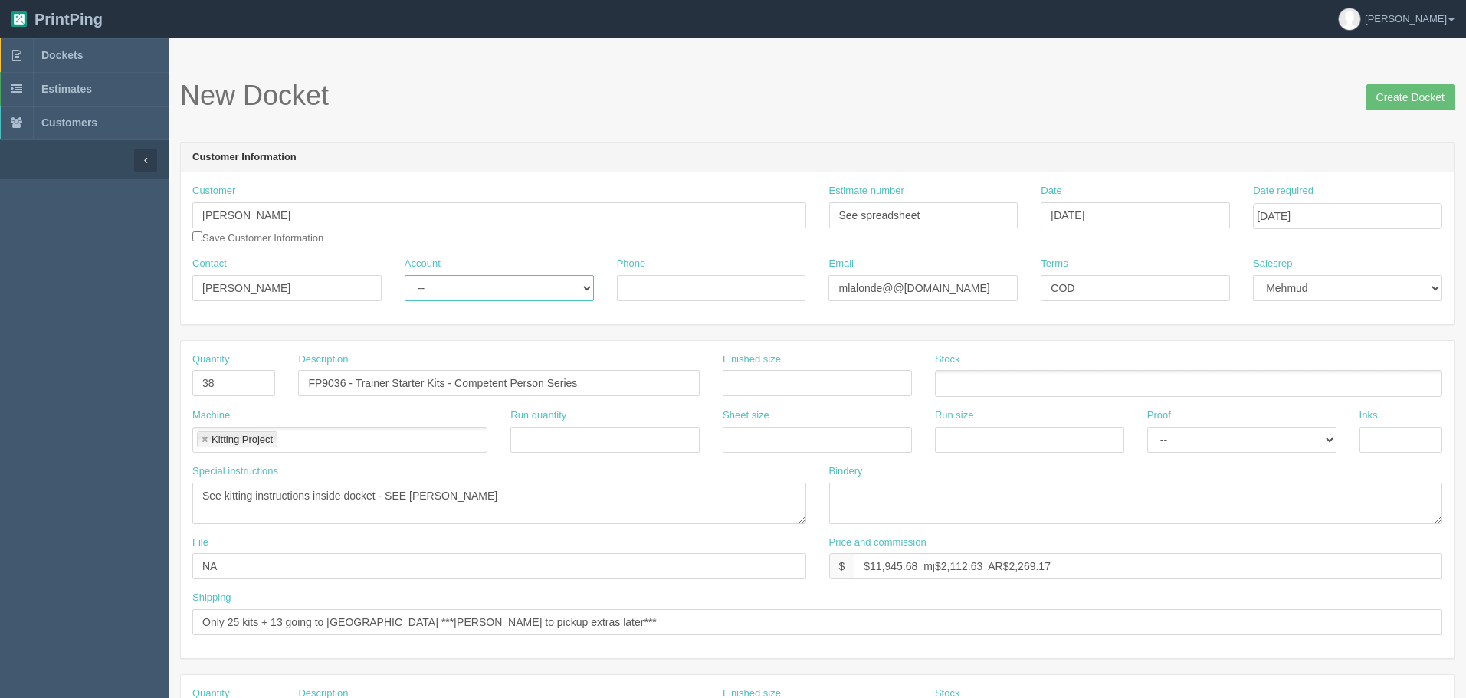
drag, startPoint x: 563, startPoint y: 283, endPoint x: 552, endPoint y: 289, distance: 12.4
click at [563, 283] on select "-- Existing Client Allrush Client Rep Client" at bounding box center [498, 288] width 189 height 26
select select "Rep Client"
click at [404, 275] on select "-- Existing Client Allrush Client Rep Client" at bounding box center [498, 288] width 189 height 26
drag, startPoint x: 221, startPoint y: 389, endPoint x: 137, endPoint y: 374, distance: 85.7
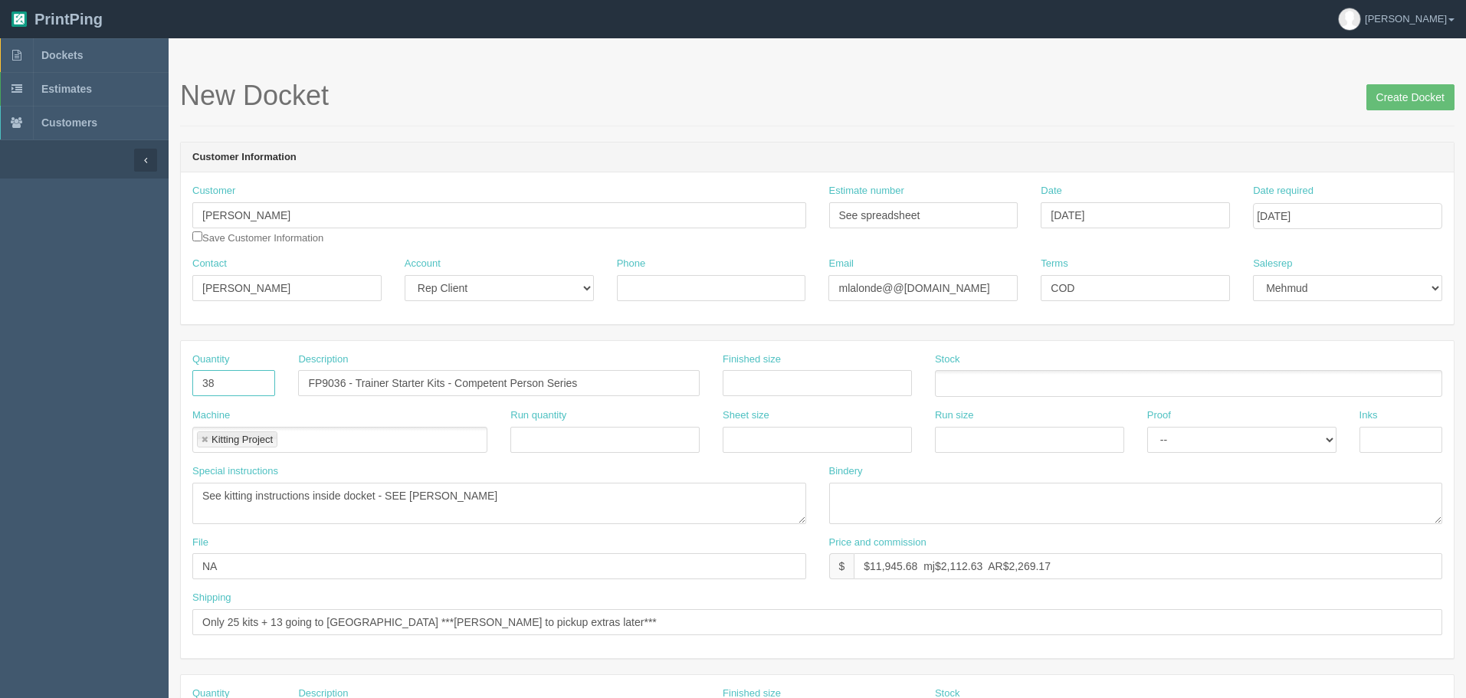
type input "2"
click at [492, 491] on textarea "See kitting instructions inside docket - SEE ZACK" at bounding box center [499, 503] width 614 height 41
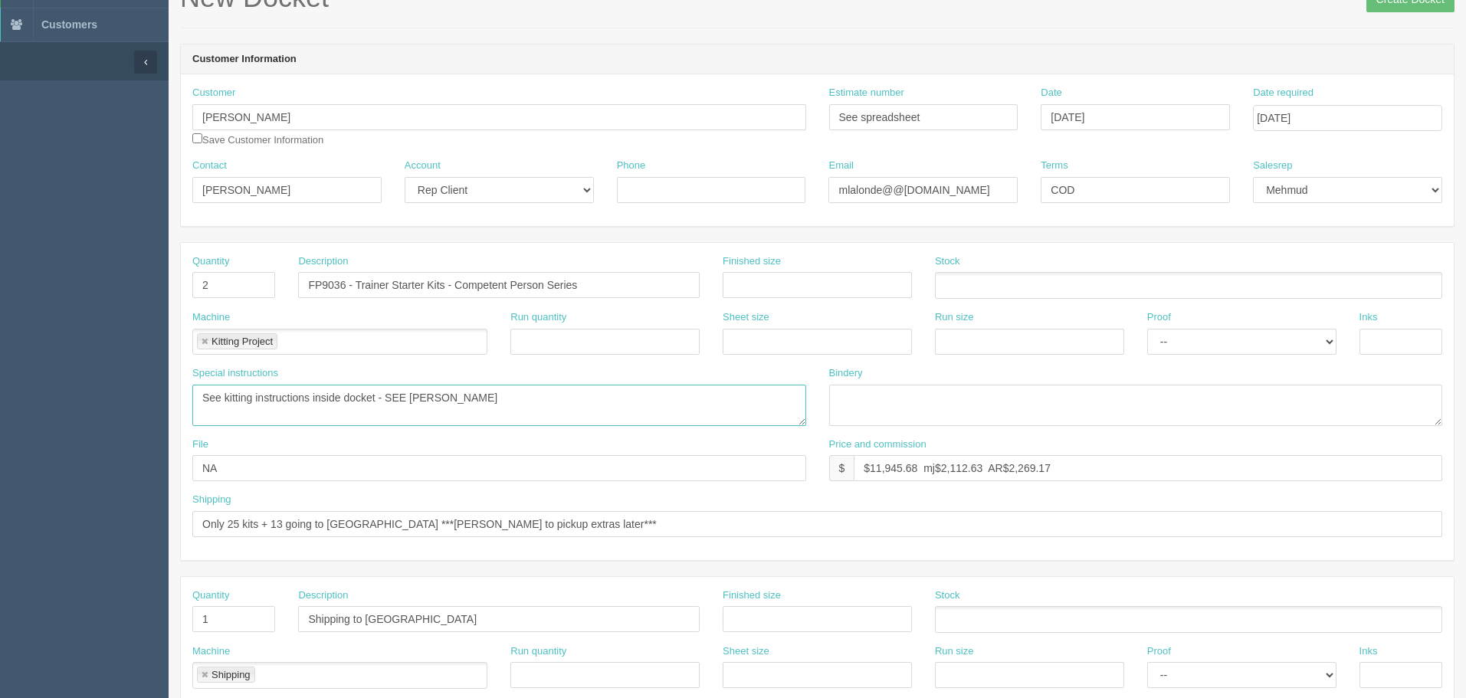
scroll to position [153, 0]
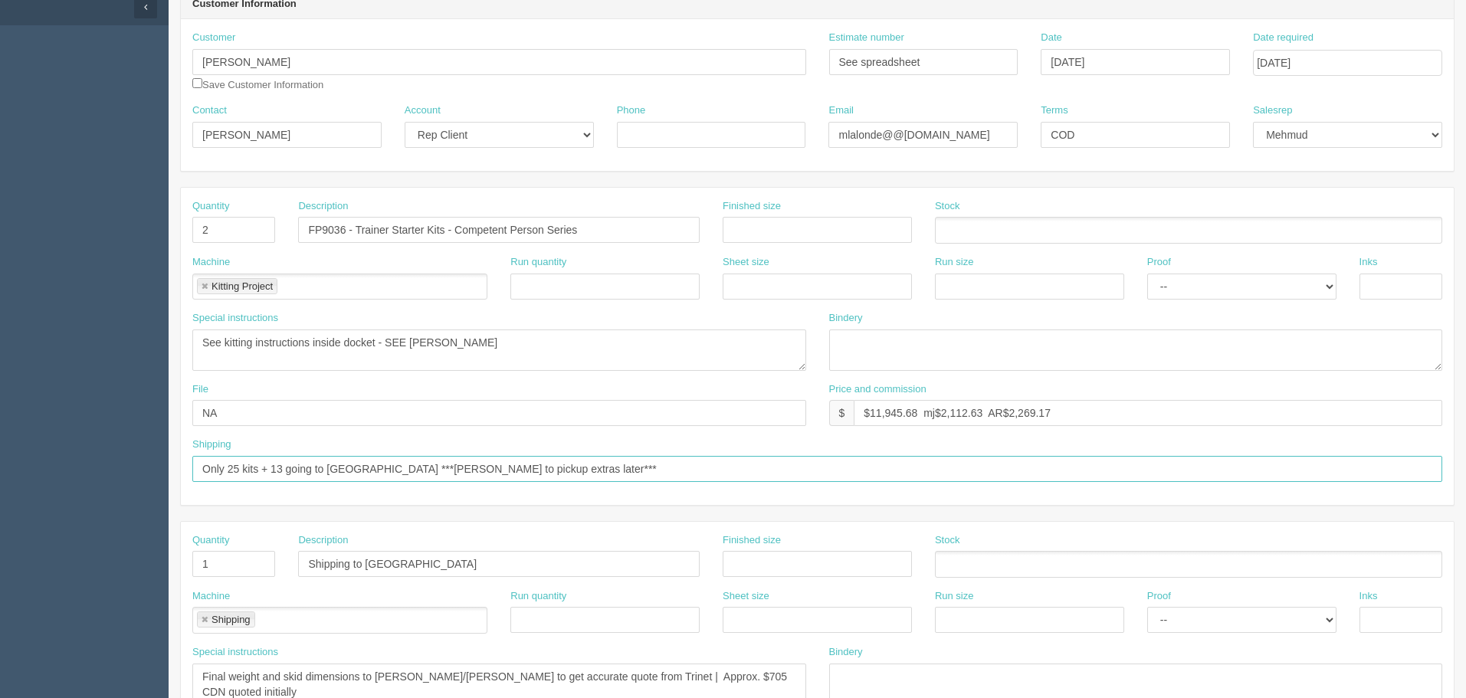
drag, startPoint x: 379, startPoint y: 468, endPoint x: 72, endPoint y: 468, distance: 307.2
click at [72, 468] on section "Dockets Estimates Customers" at bounding box center [733, 561] width 1466 height 1353
type input "***Marty to pickup these two kits and extras***"
drag, startPoint x: 324, startPoint y: 550, endPoint x: 134, endPoint y: 547, distance: 190.0
click at [134, 547] on section "Dockets Estimates Customers" at bounding box center [733, 561] width 1466 height 1353
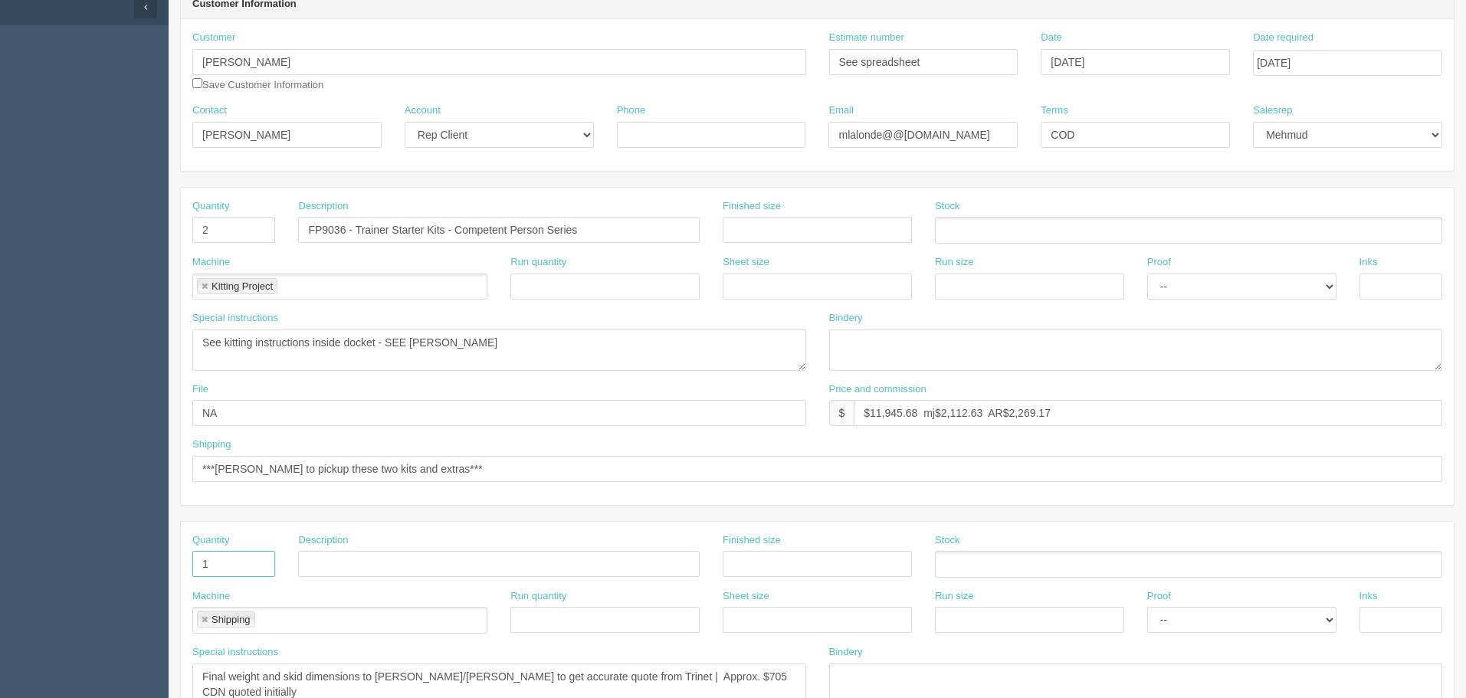
click at [162, 566] on section "Dockets Estimates Customers" at bounding box center [733, 561] width 1466 height 1353
click at [208, 615] on link at bounding box center [204, 620] width 9 height 10
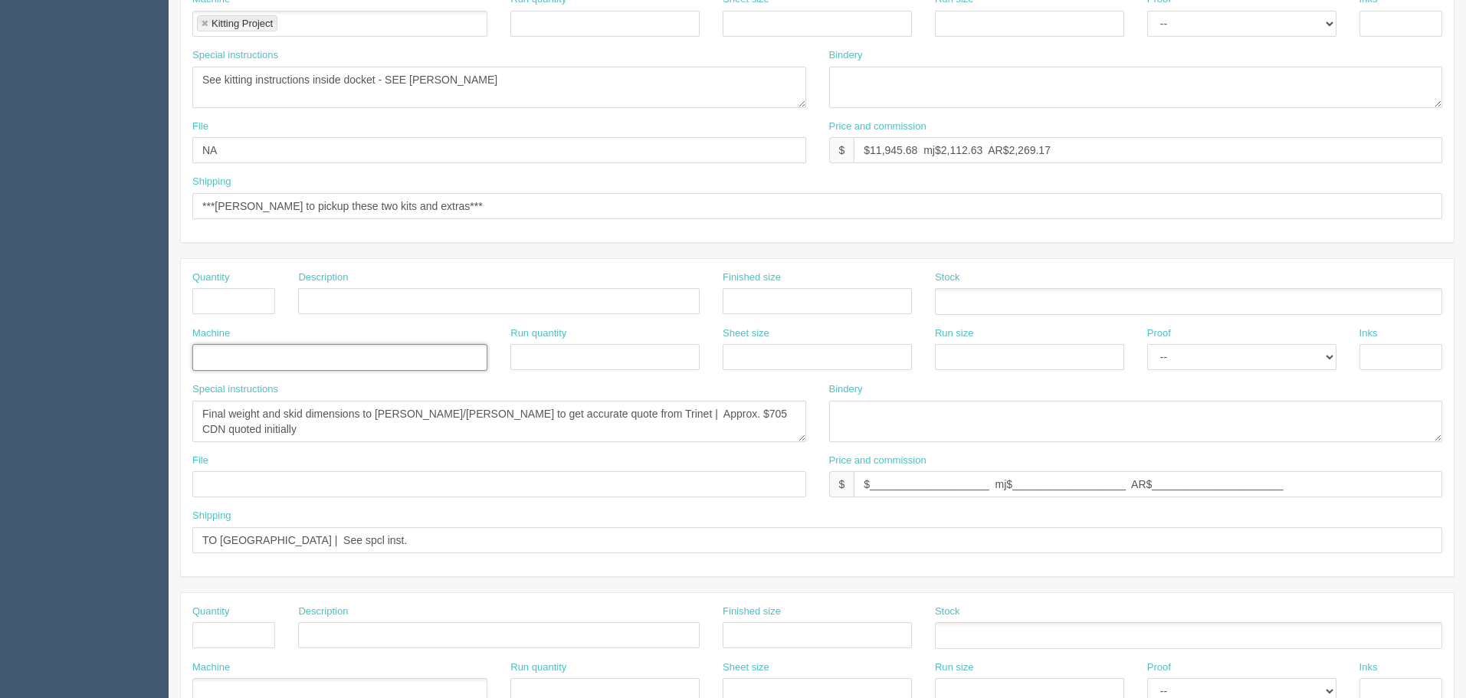
scroll to position [460, 0]
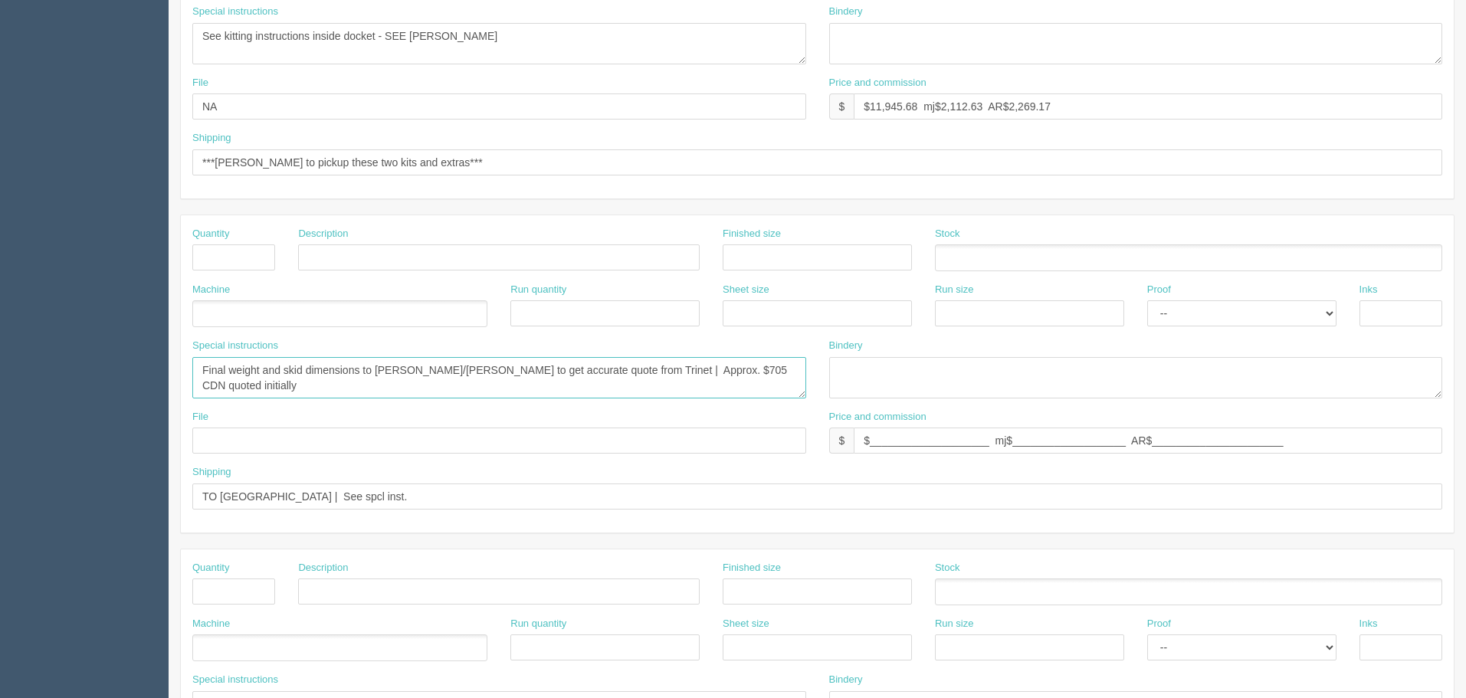
drag, startPoint x: 199, startPoint y: 365, endPoint x: 1062, endPoint y: 355, distance: 862.7
click at [1060, 355] on div "Special instructions Final weight and skid dimensions to Zack/Mebs to get accur…" at bounding box center [817, 374] width 1272 height 71
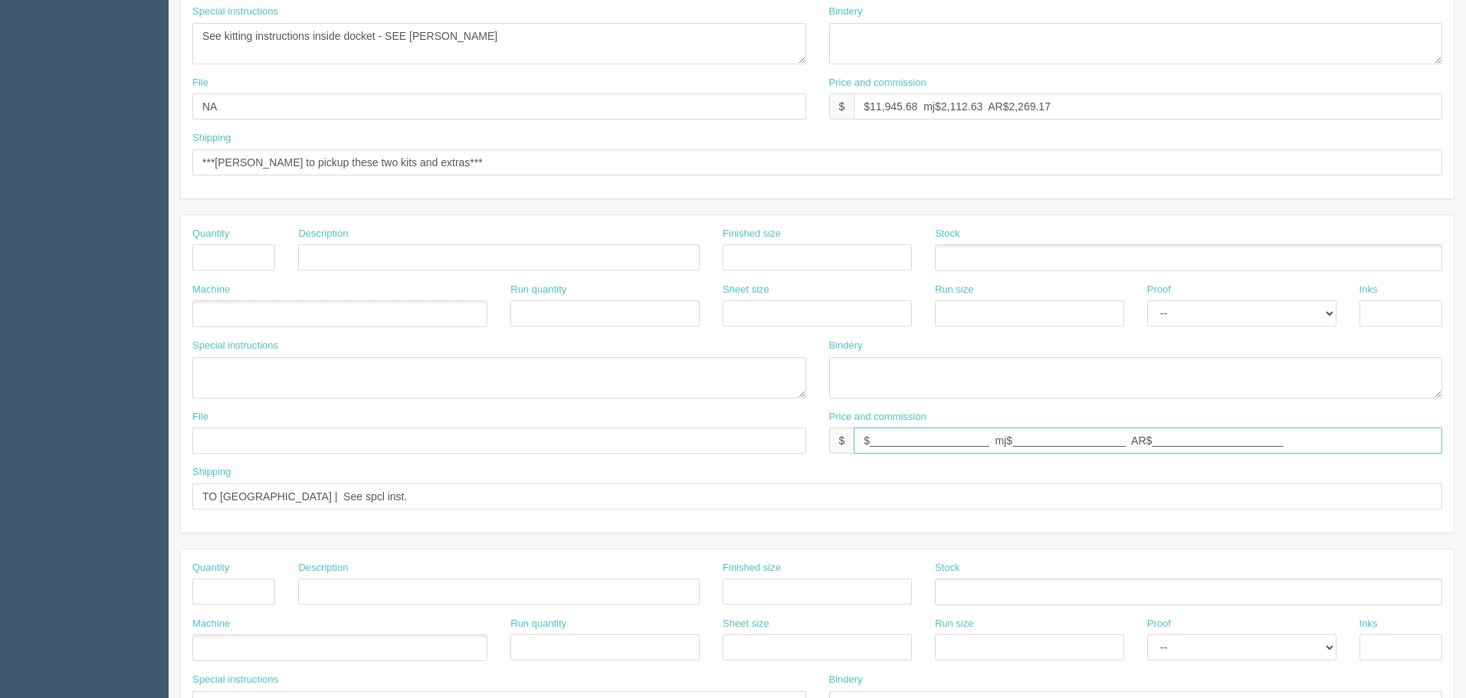
drag, startPoint x: 1261, startPoint y: 448, endPoint x: 378, endPoint y: 421, distance: 883.0
click at [378, 421] on div "File Price and commission $ $____________________ mj$___________________ AR$___…" at bounding box center [817, 438] width 1272 height 56
drag, startPoint x: 302, startPoint y: 498, endPoint x: 0, endPoint y: 473, distance: 302.8
click at [0, 473] on section "Dockets Estimates Customers" at bounding box center [733, 255] width 1466 height 1353
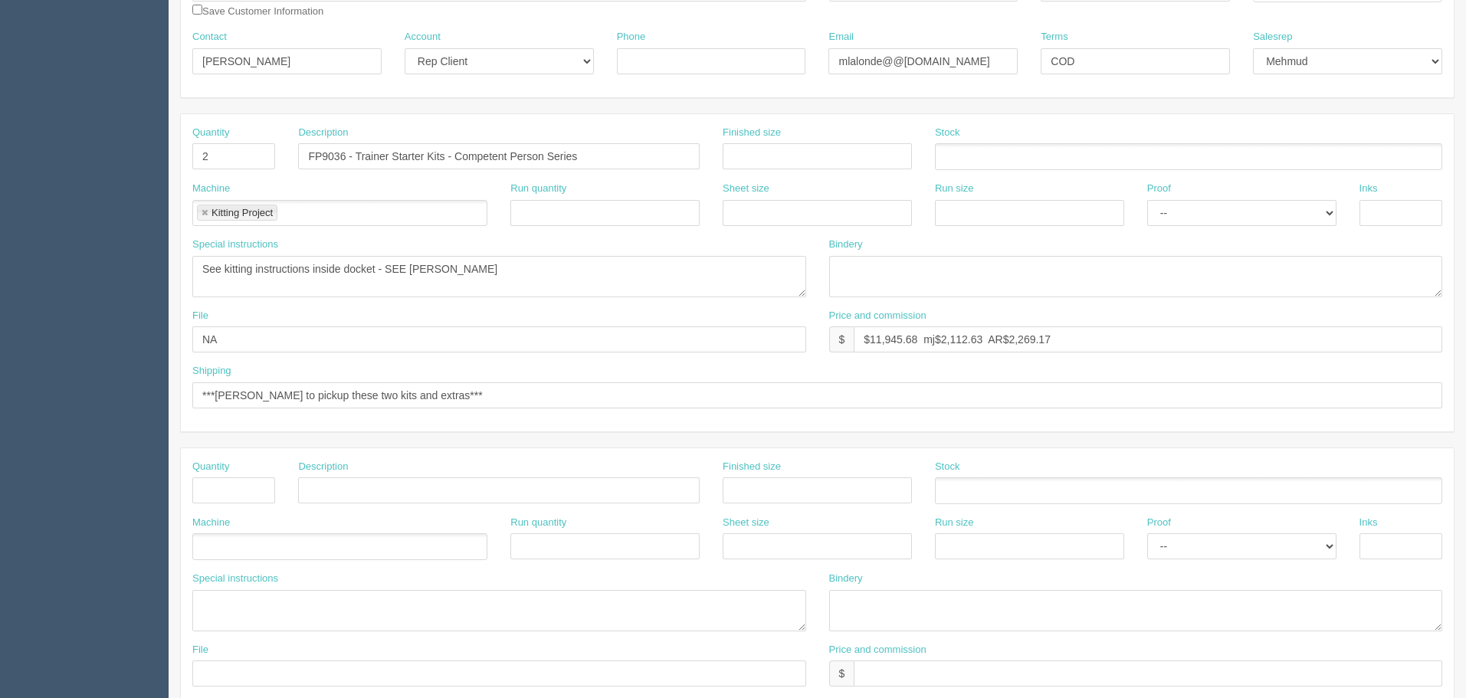
scroll to position [153, 0]
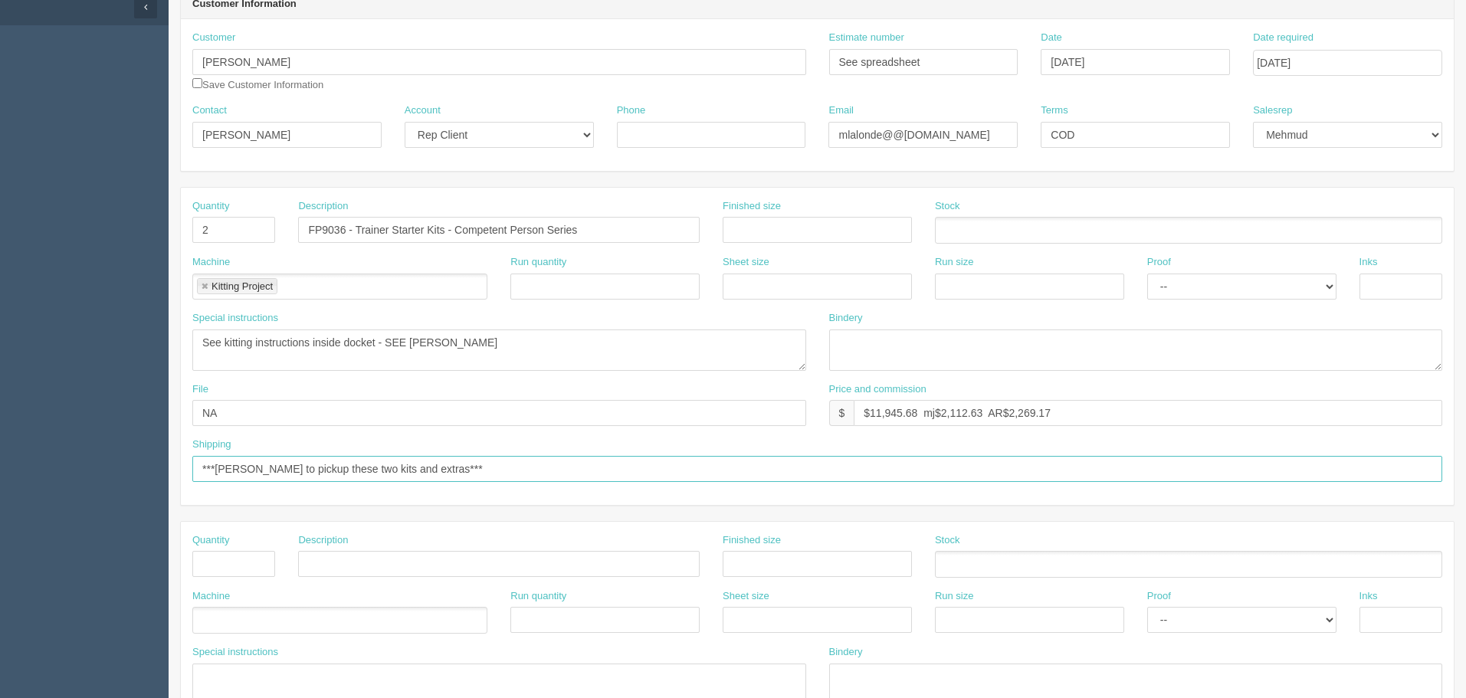
click at [368, 466] on input "***Marty to pickup these two kits and extras***" at bounding box center [817, 469] width 1250 height 26
drag, startPoint x: 868, startPoint y: 412, endPoint x: 2006, endPoint y: 346, distance: 1139.6
click at [1465, 346] on html "PrintPing Zack Edit account ( zack@allrush.ca ) Logout Dockets Estimates" at bounding box center [733, 542] width 1466 height 1391
type input "$628.72 mj$276.06 AR$119.52"
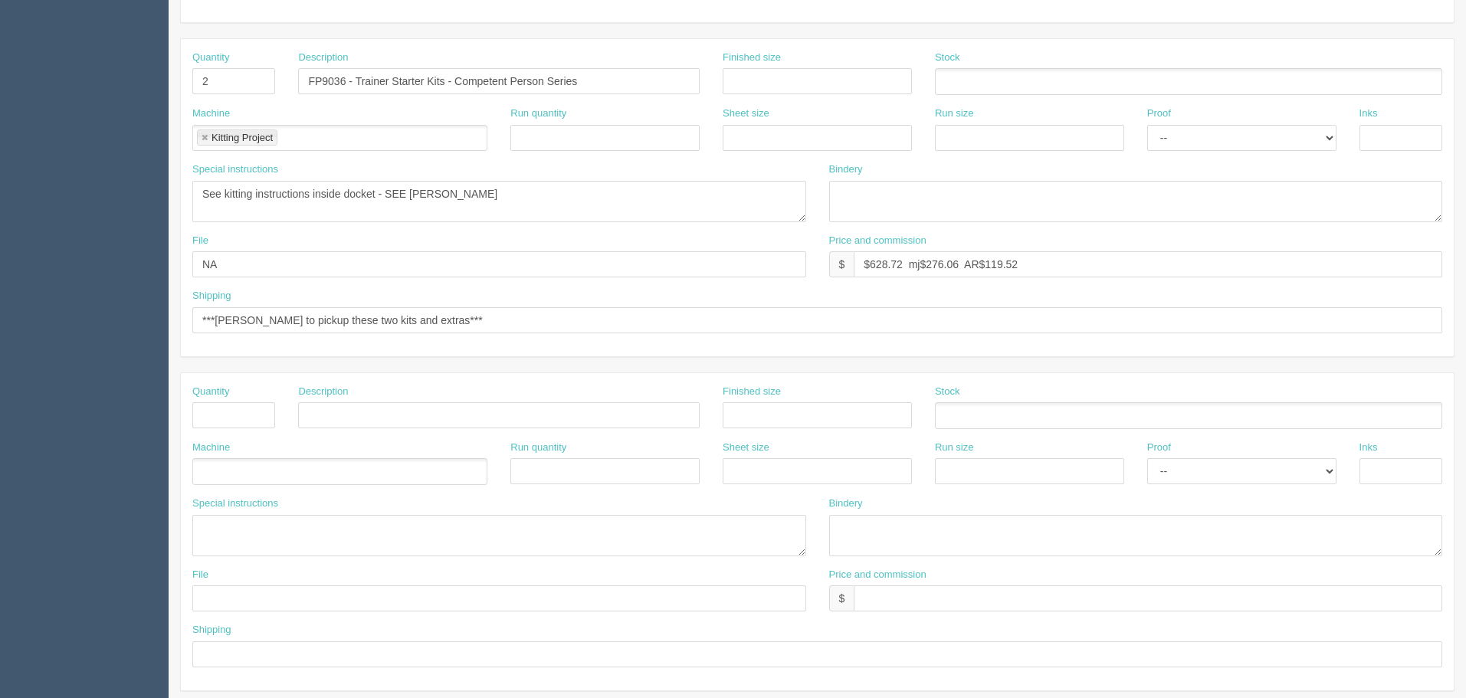
scroll to position [306, 0]
click at [266, 518] on textarea "Final weight and skid dimensions to Zack/Mebs to get accurate quote from Trinet…" at bounding box center [499, 530] width 614 height 41
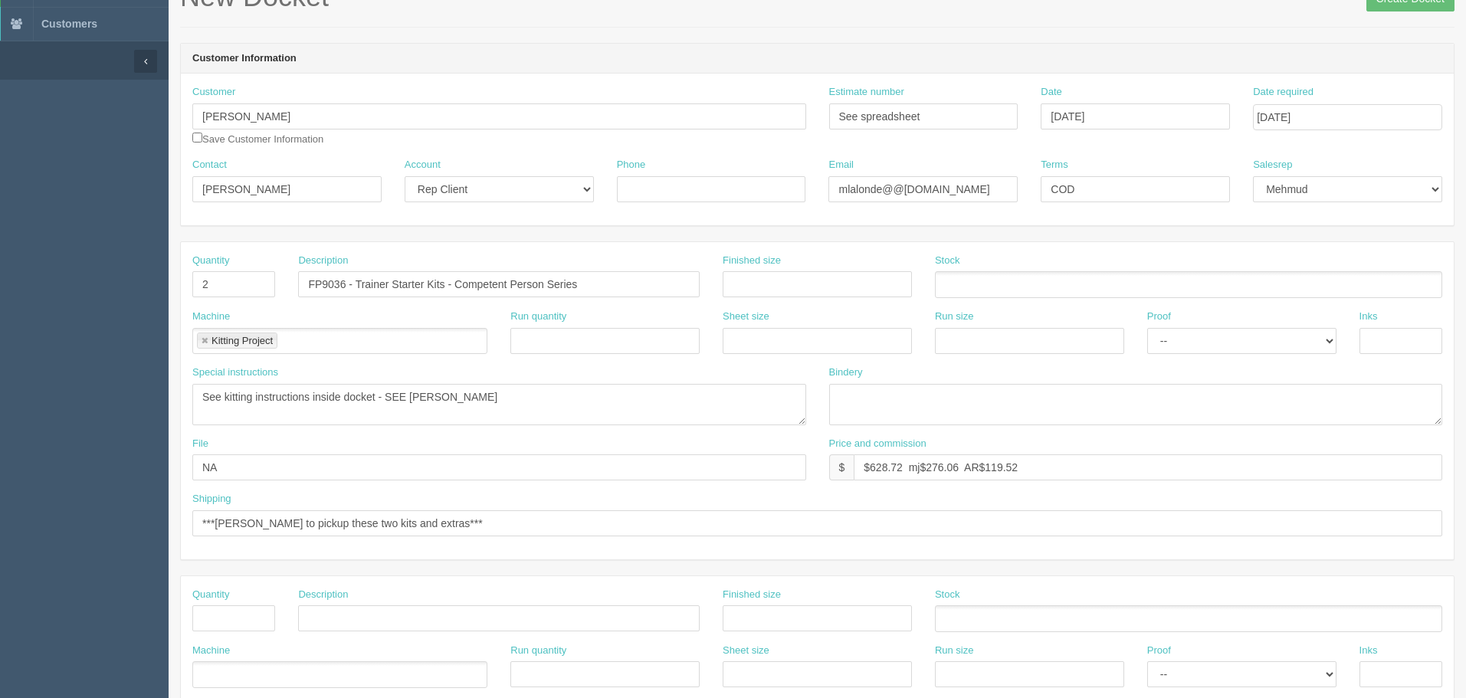
scroll to position [0, 0]
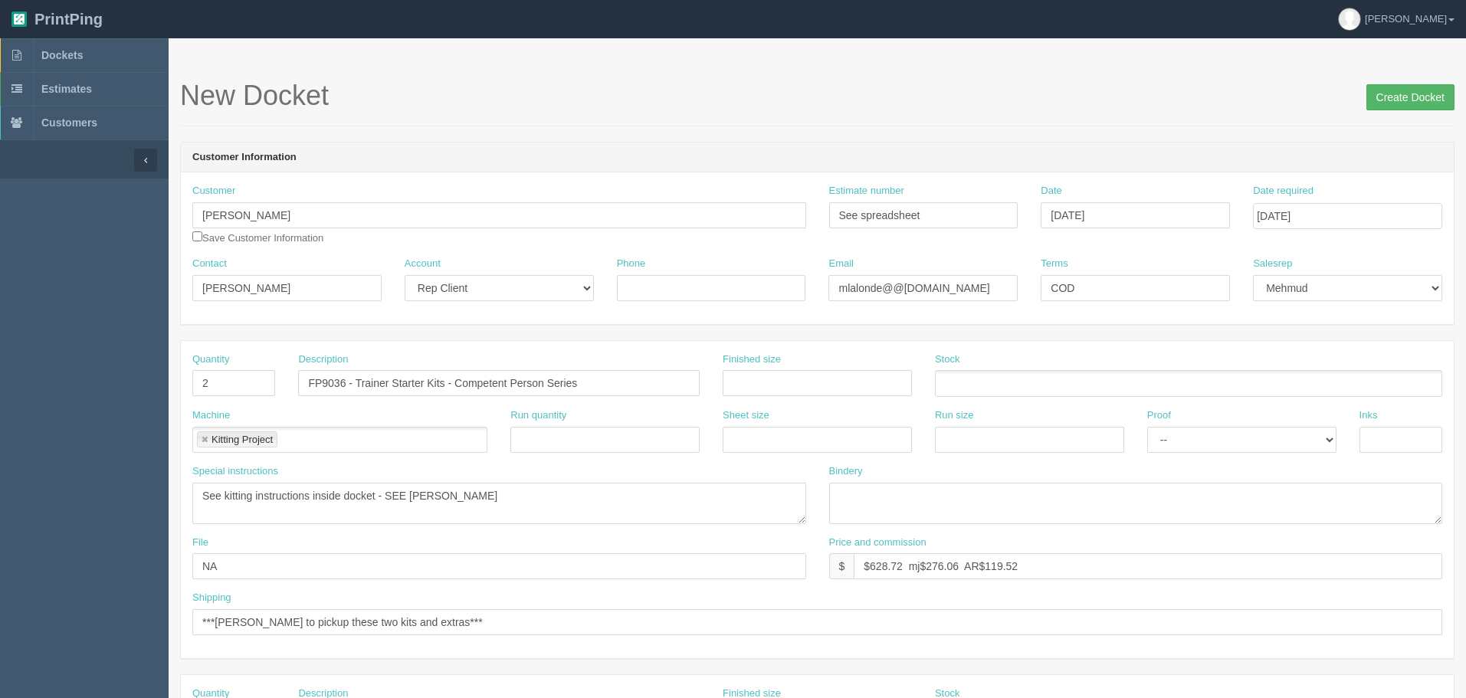
type textarea "sell$ prorated as per $314.36 / per kit"
click at [1397, 97] on input "Create Docket" at bounding box center [1410, 97] width 88 height 26
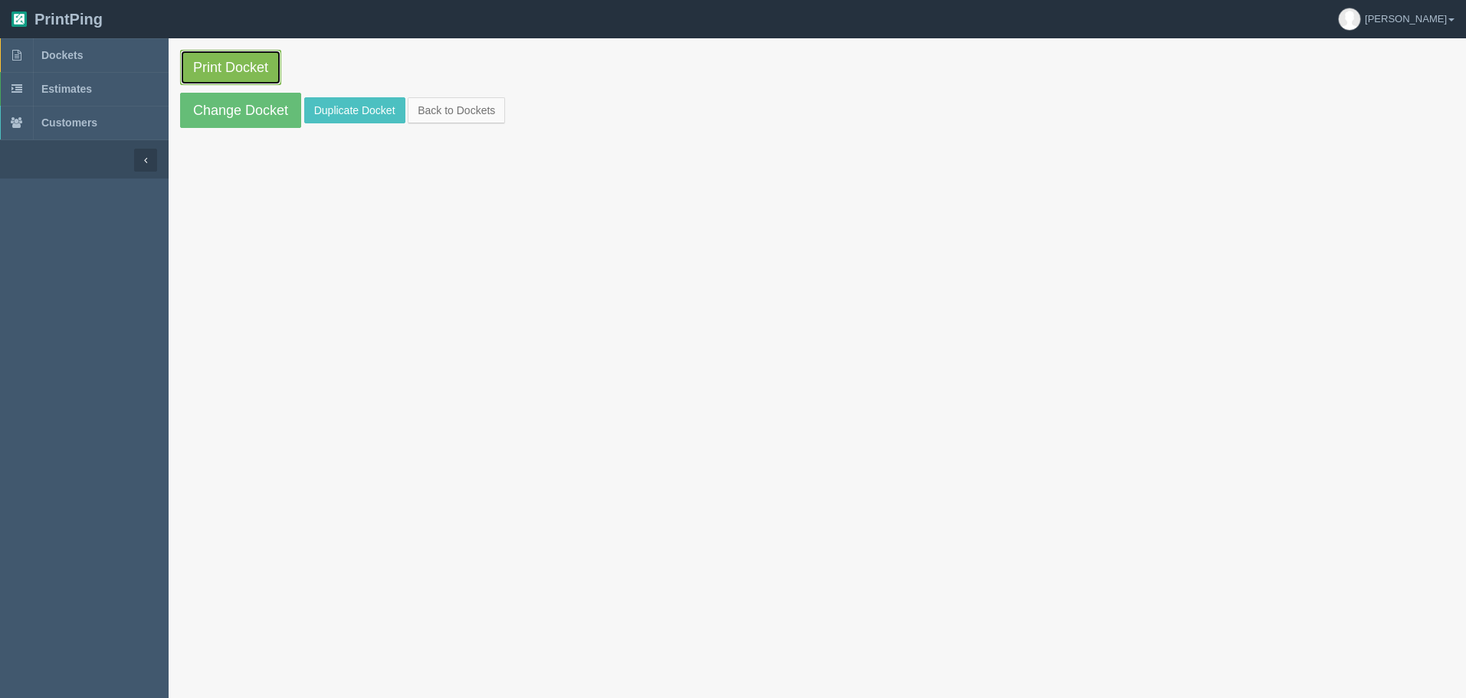
click at [247, 67] on link "Print Docket" at bounding box center [230, 67] width 101 height 35
click at [114, 56] on link "Dockets" at bounding box center [84, 55] width 169 height 34
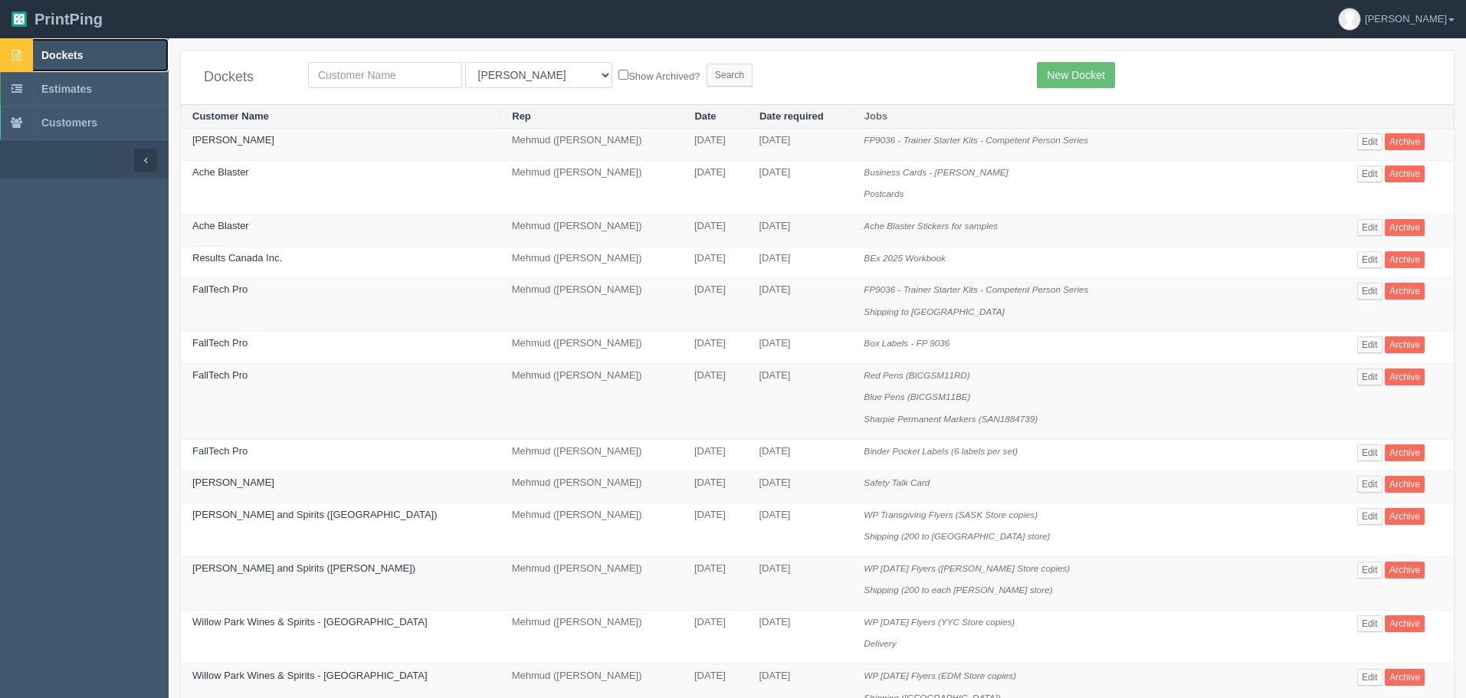
click at [95, 51] on link "Dockets" at bounding box center [84, 55] width 169 height 34
click at [388, 75] on input "text" at bounding box center [385, 75] width 154 height 26
type input "ccr"
click at [706, 64] on input "Search" at bounding box center [729, 75] width 46 height 23
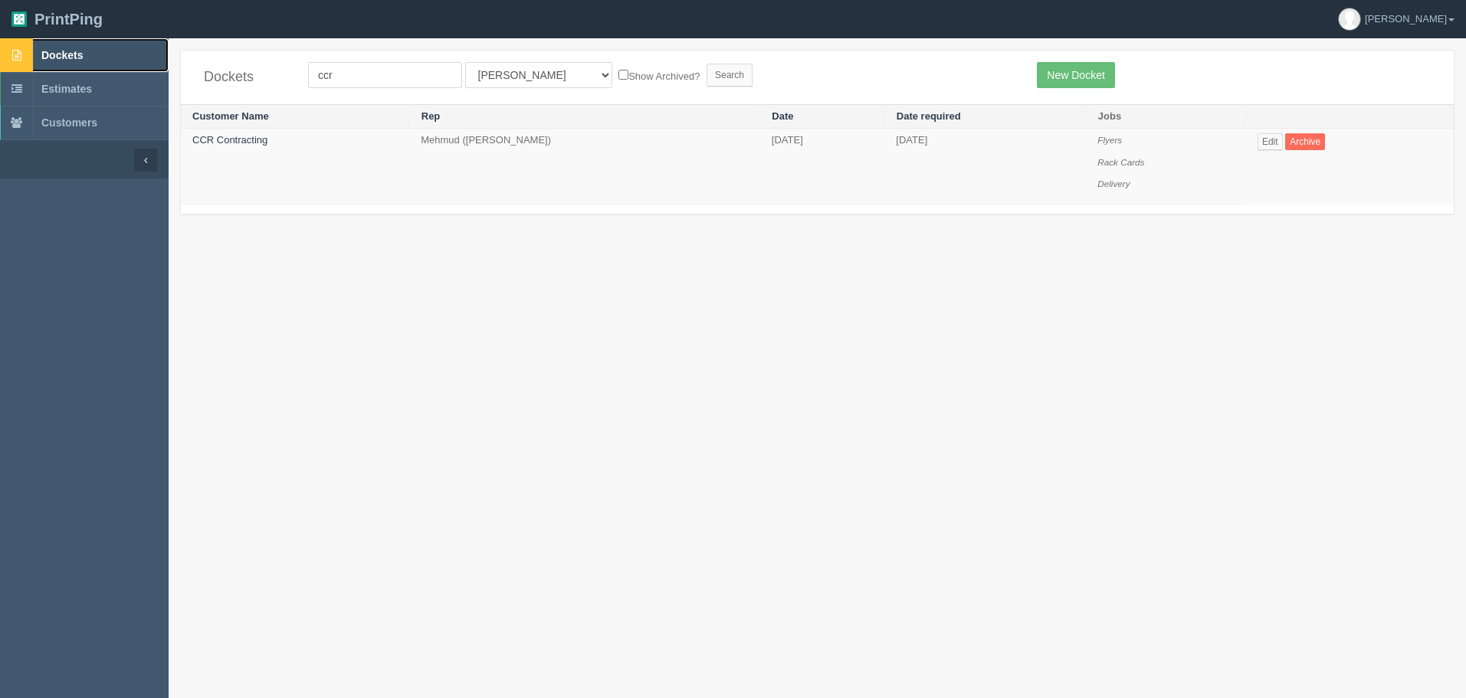
click at [78, 49] on span "Dockets" at bounding box center [61, 55] width 41 height 12
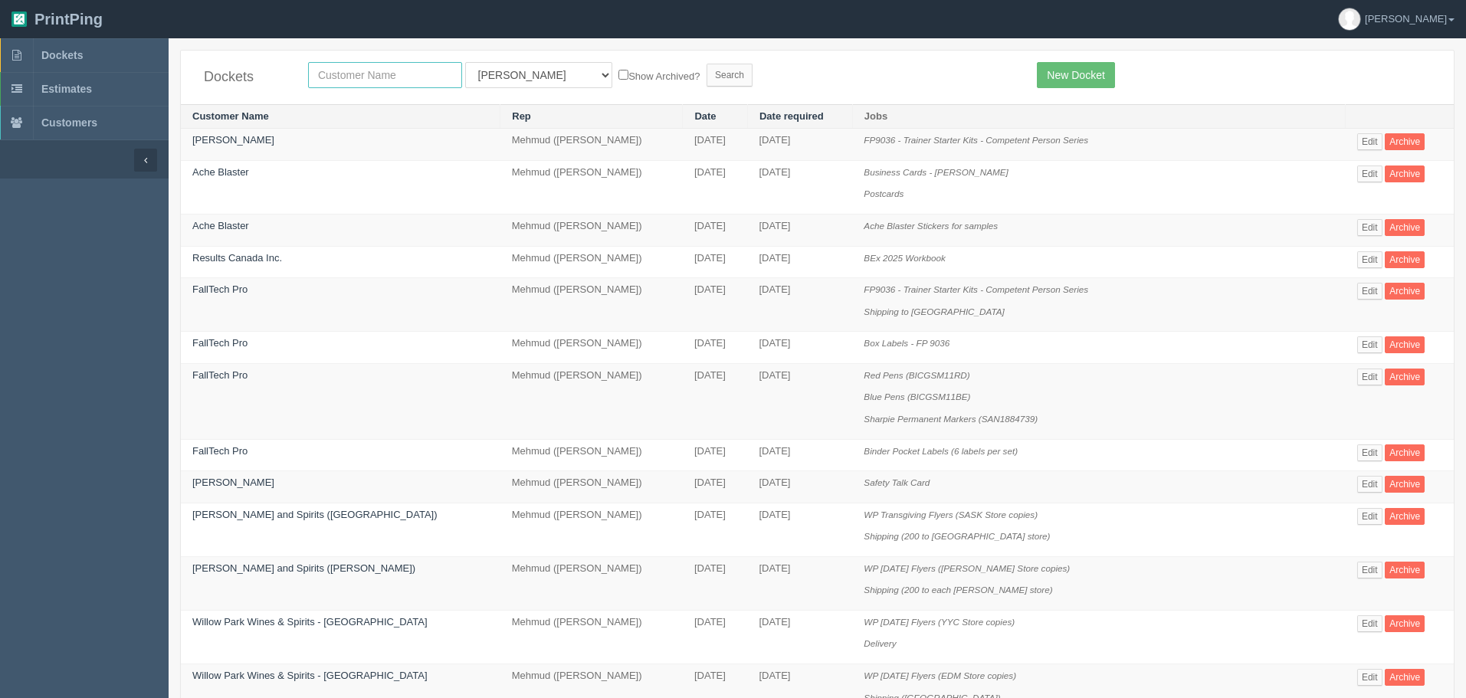
click at [373, 68] on input "text" at bounding box center [385, 75] width 154 height 26
type input "bashir"
click at [489, 65] on select "All Users Ali Ali Test 1 Aly Amy Ankit Arif Brandon Dan France Greg Jim Mark Ma…" at bounding box center [538, 75] width 147 height 26
select select "8"
click at [465, 62] on select "All Users Ali Ali Test 1 Aly Amy Ankit Arif Brandon Dan France Greg Jim Mark Ma…" at bounding box center [538, 75] width 147 height 26
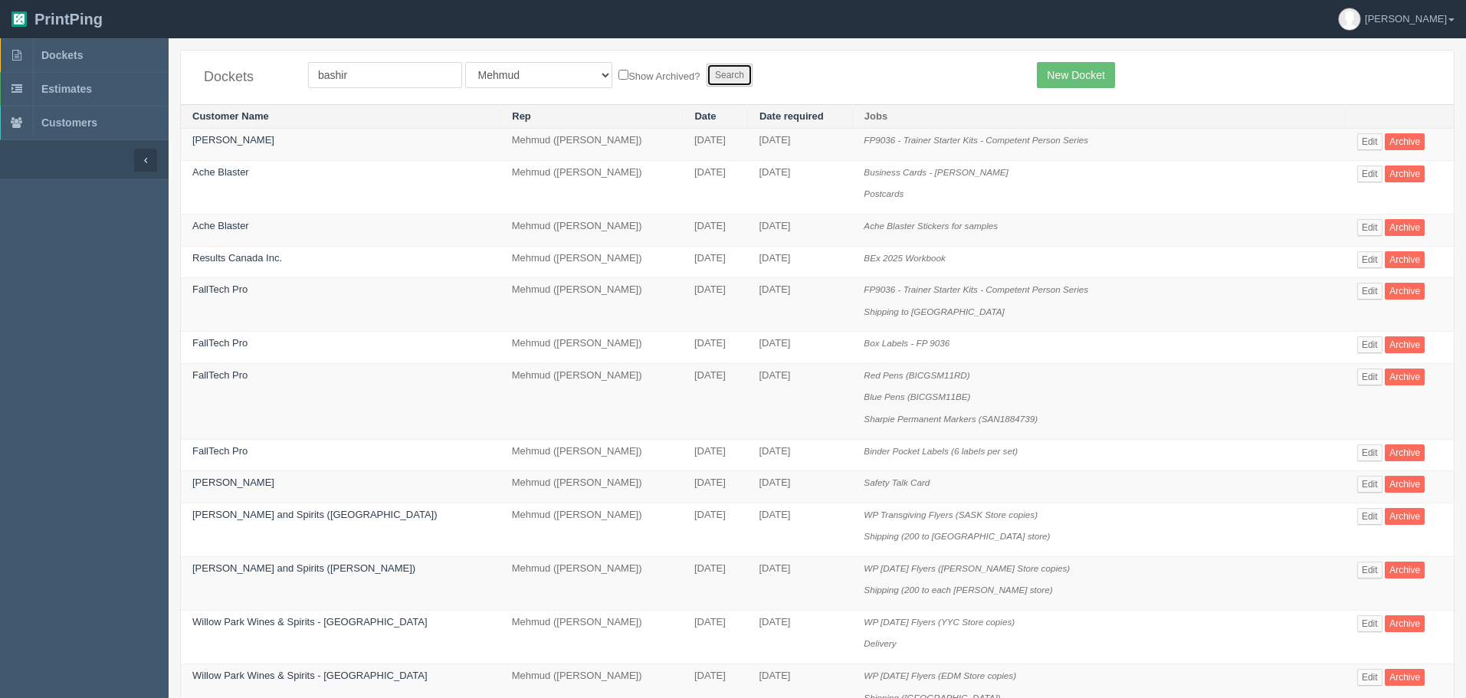
click at [706, 74] on input "Search" at bounding box center [729, 75] width 46 height 23
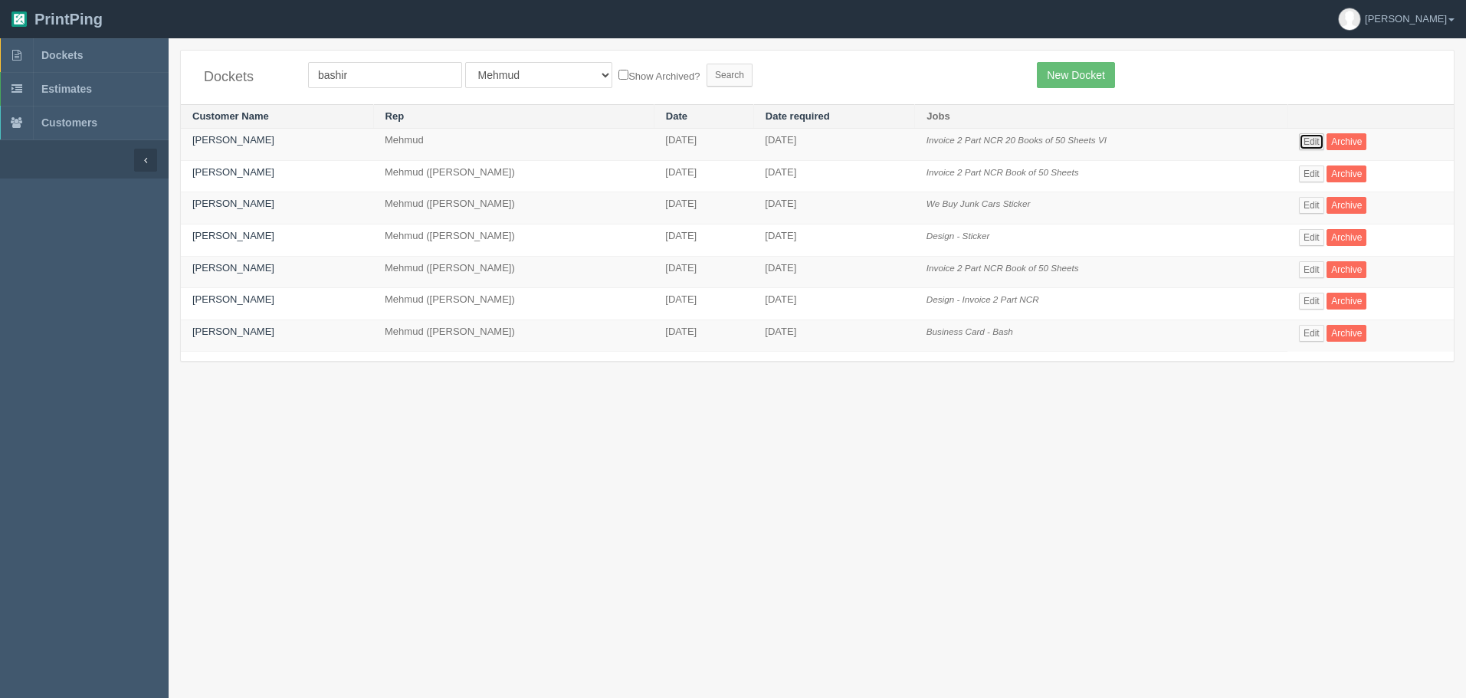
click at [1324, 142] on link "Edit" at bounding box center [1311, 141] width 25 height 17
